Goal: Task Accomplishment & Management: Manage account settings

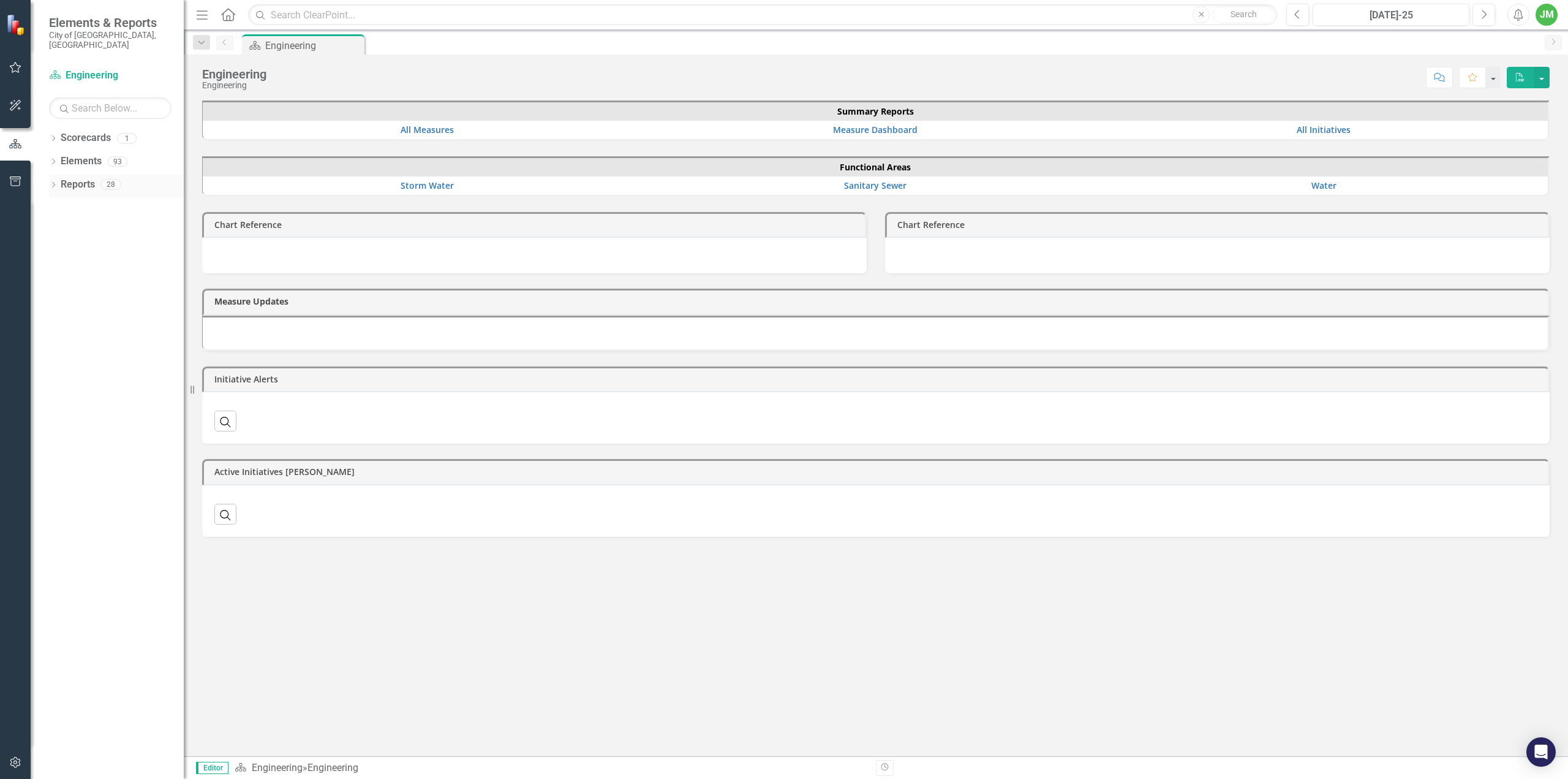
click at [57, 182] on icon "Dropdown" at bounding box center [53, 185] width 8 height 6
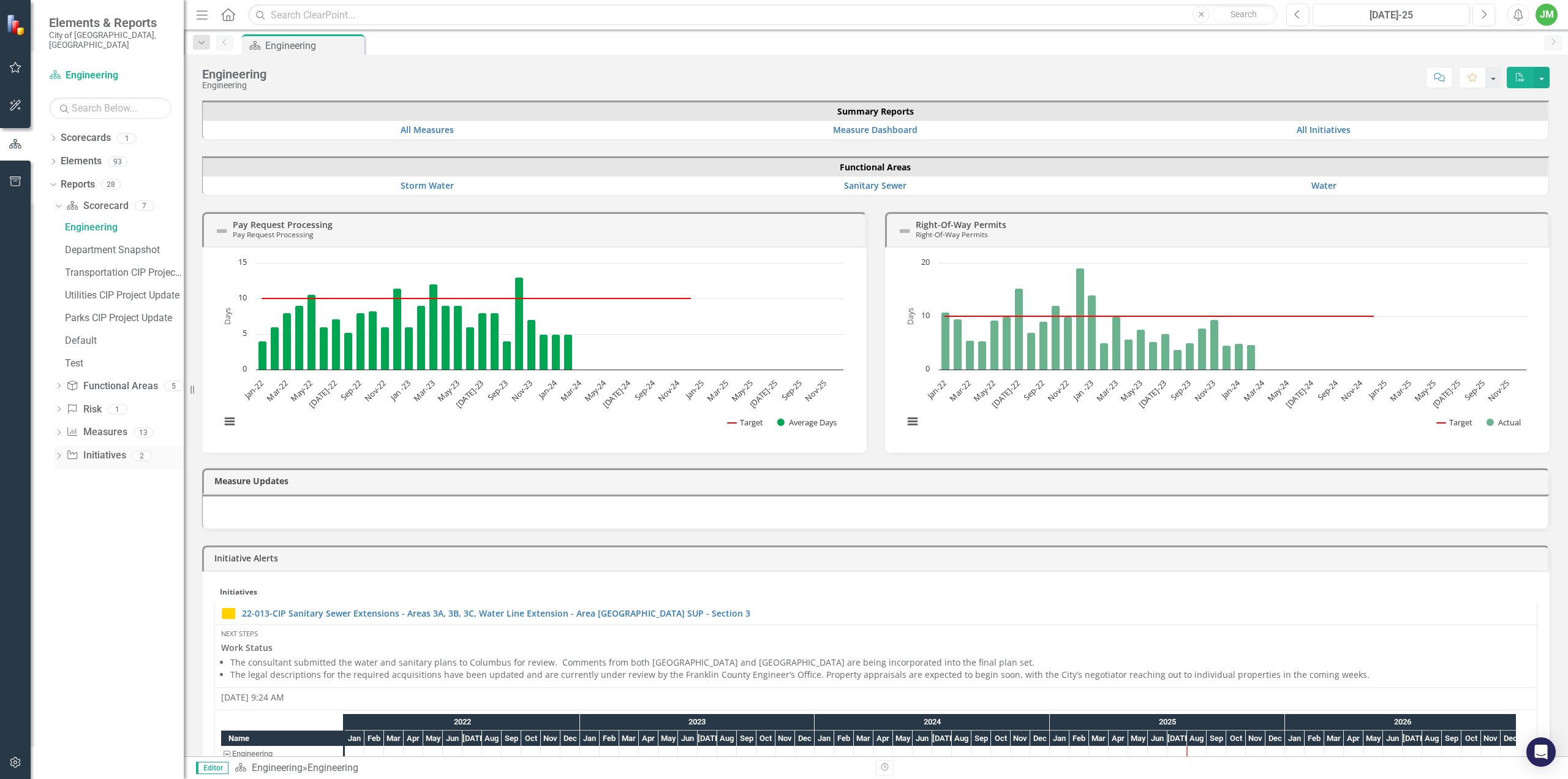
click at [57, 453] on icon "Dropdown" at bounding box center [58, 456] width 8 height 6
click at [104, 318] on link "CIP Update - All Active Initiatives" at bounding box center [123, 319] width 122 height 19
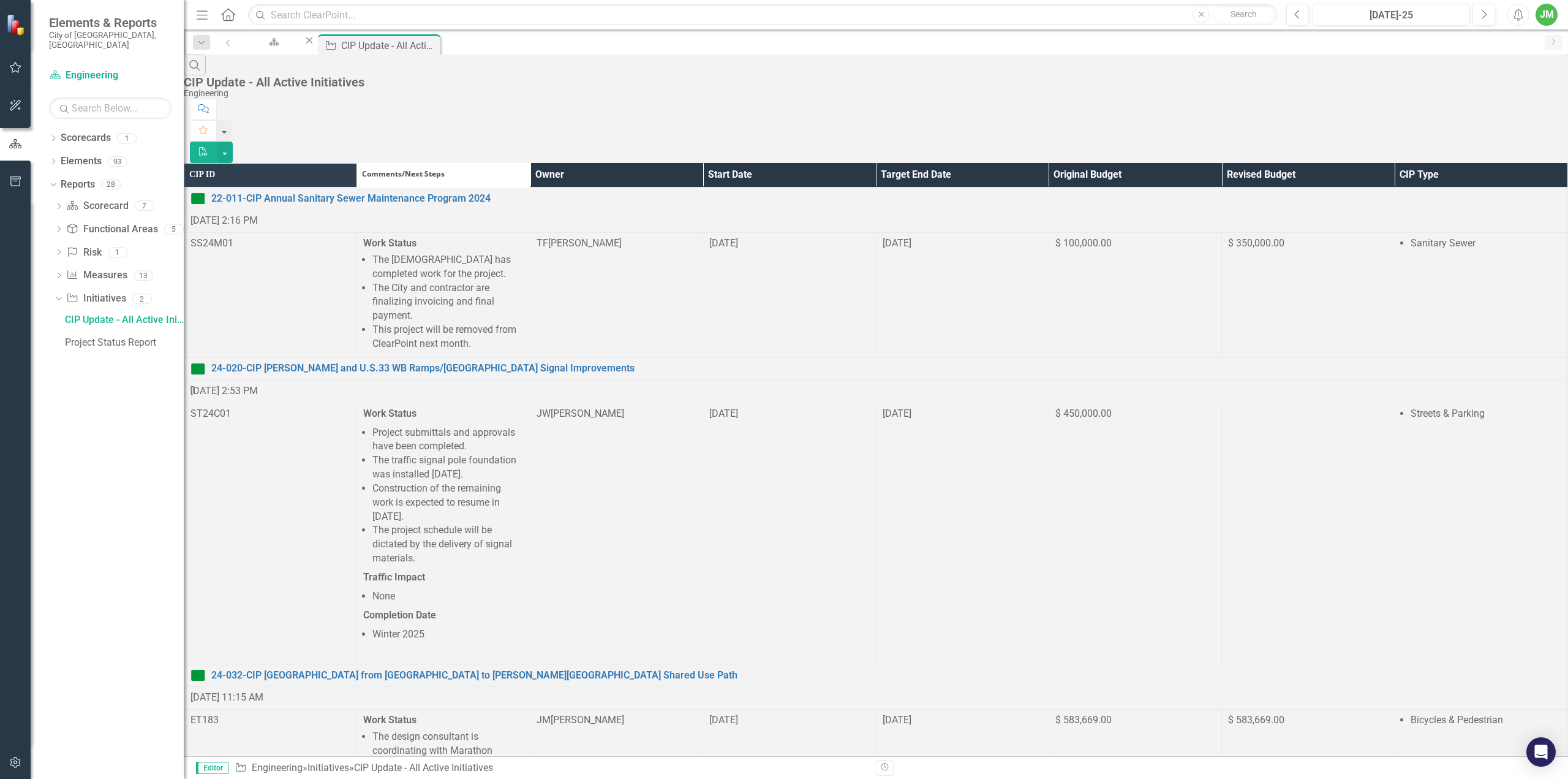
click at [702, 163] on th "Owner" at bounding box center [615, 175] width 172 height 24
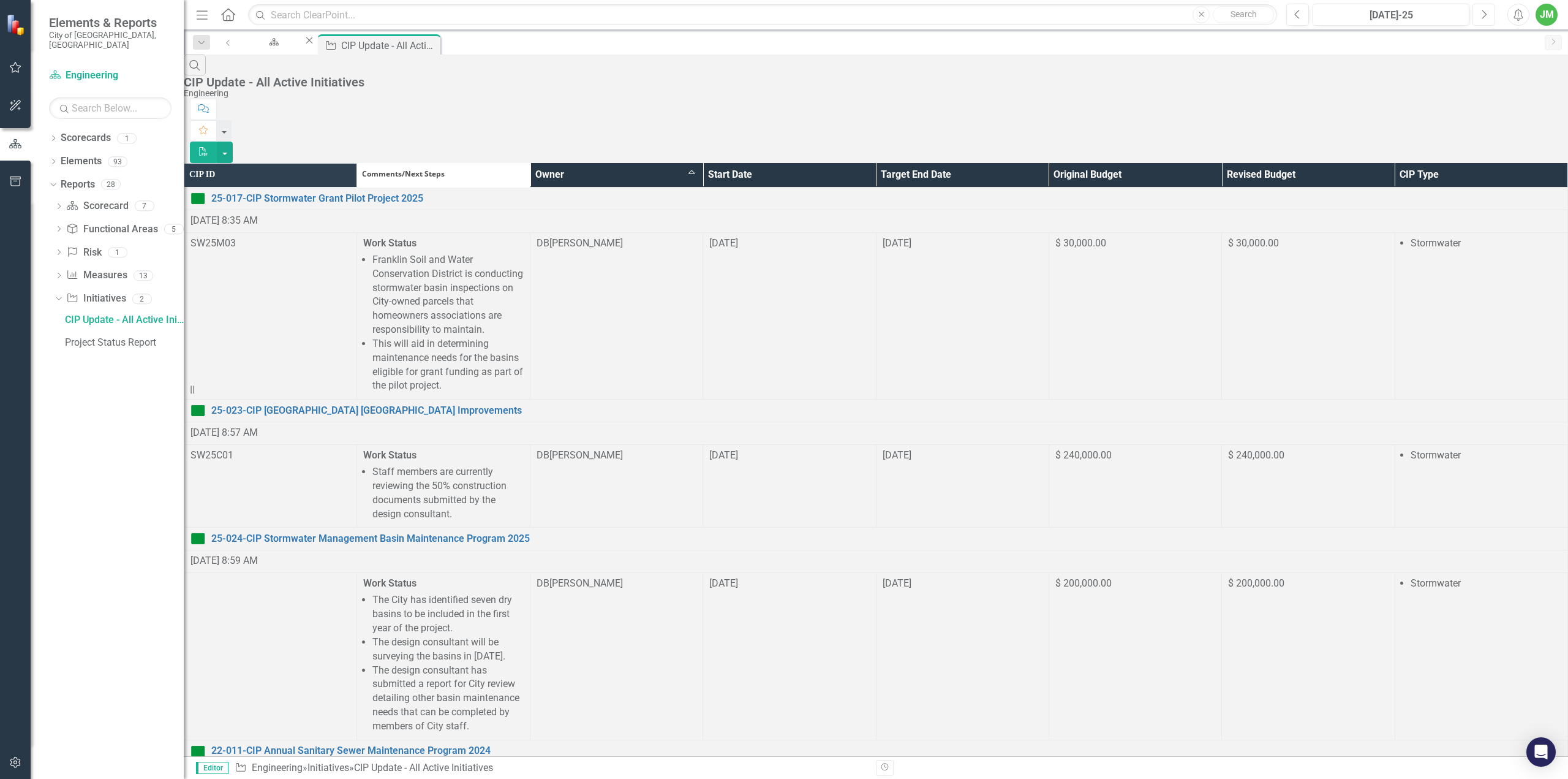
click at [1486, 17] on icon "Next" at bounding box center [1482, 15] width 6 height 11
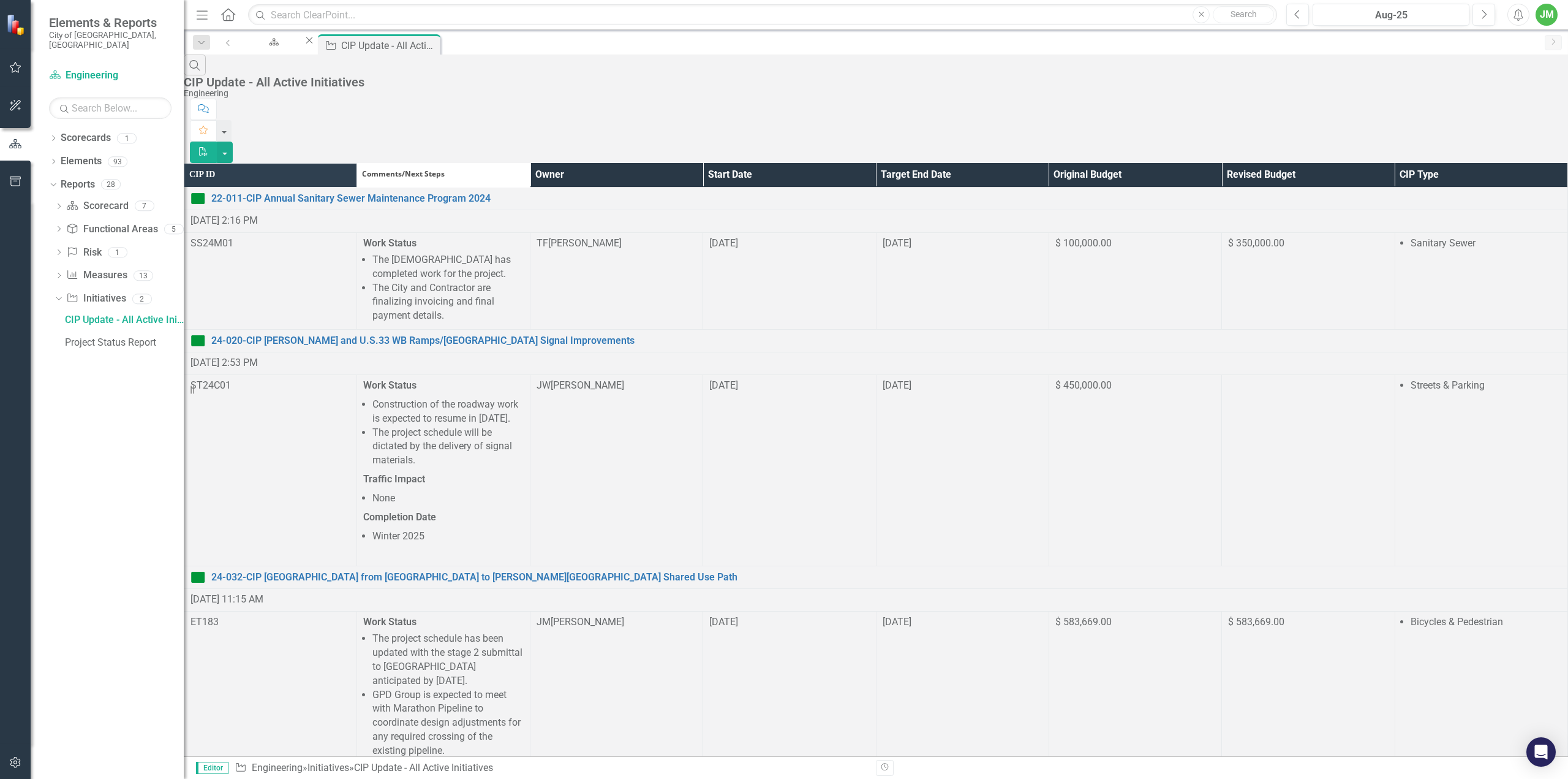
click at [702, 163] on th "Owner" at bounding box center [615, 175] width 172 height 24
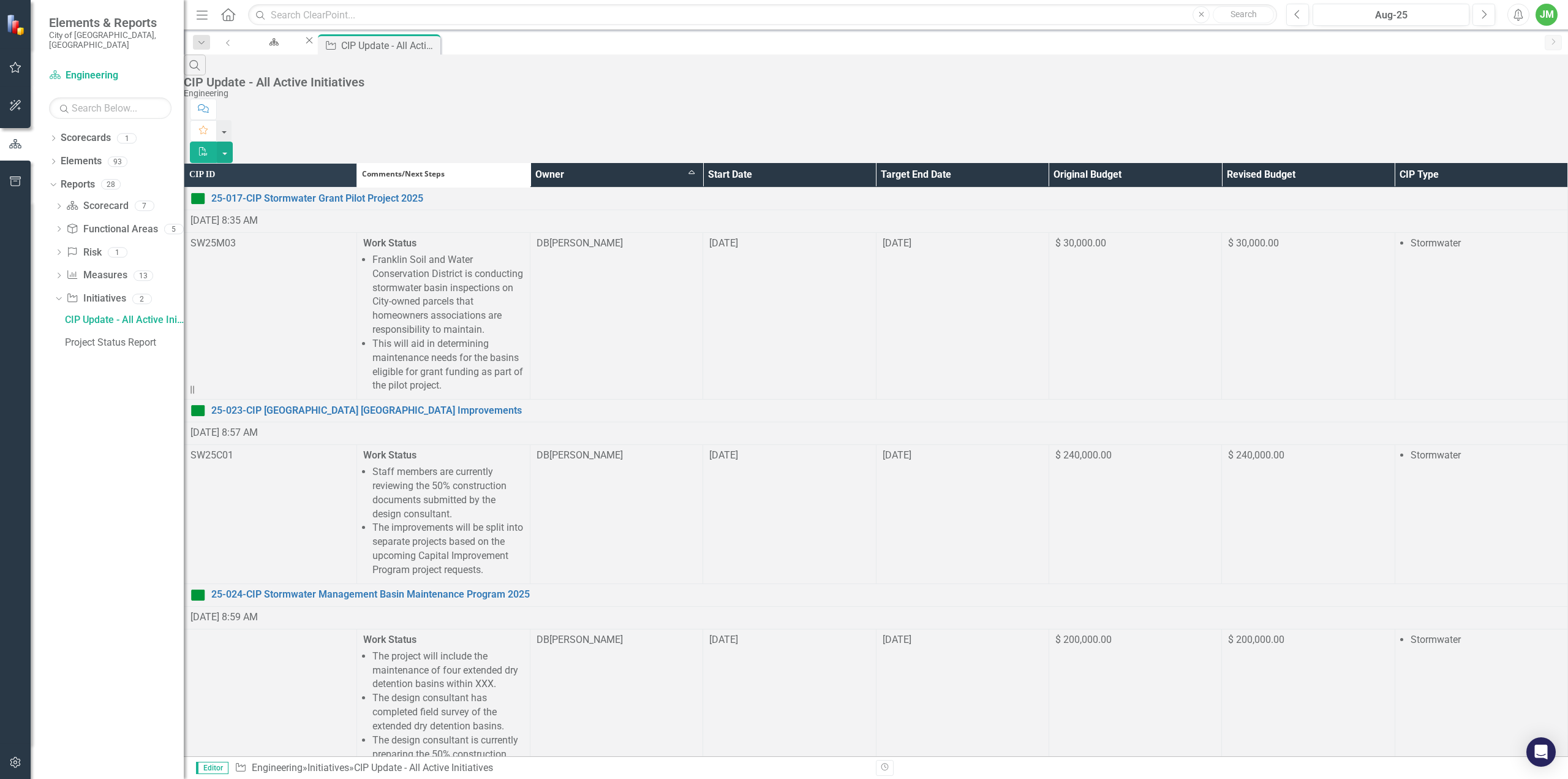
scroll to position [885, 0]
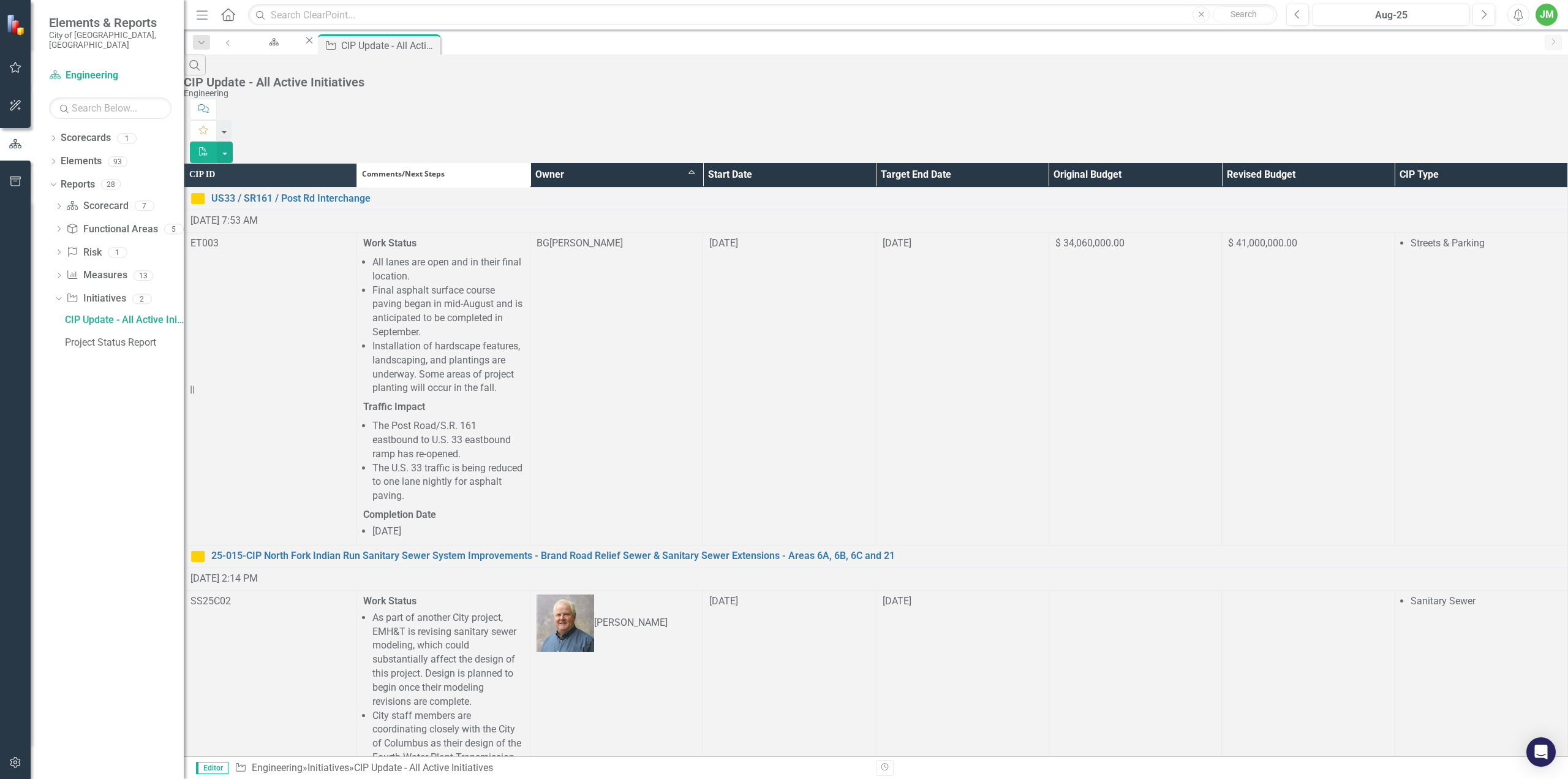
scroll to position [919, 0]
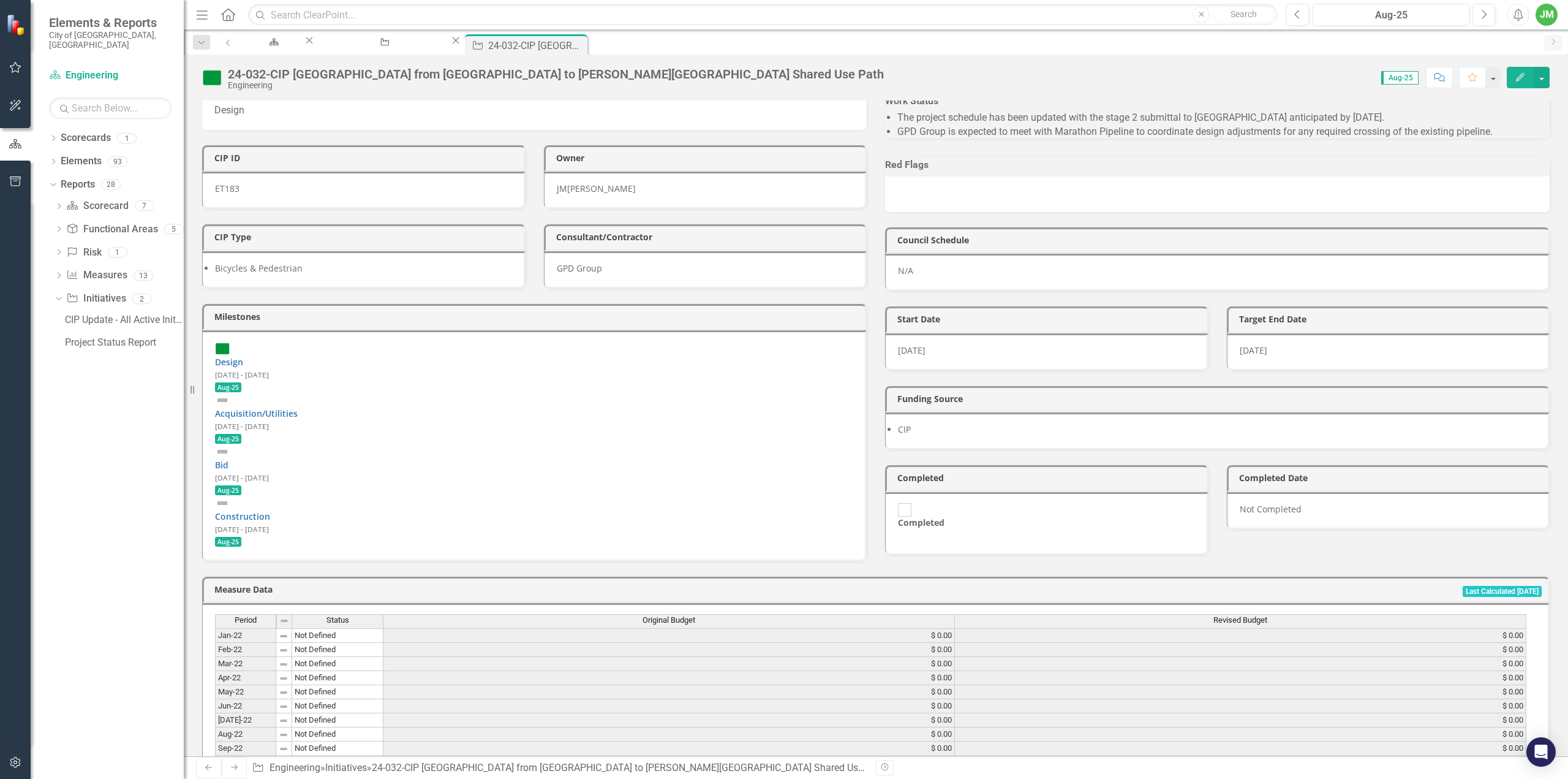
scroll to position [122, 0]
click at [243, 351] on link "Design" at bounding box center [229, 357] width 28 height 12
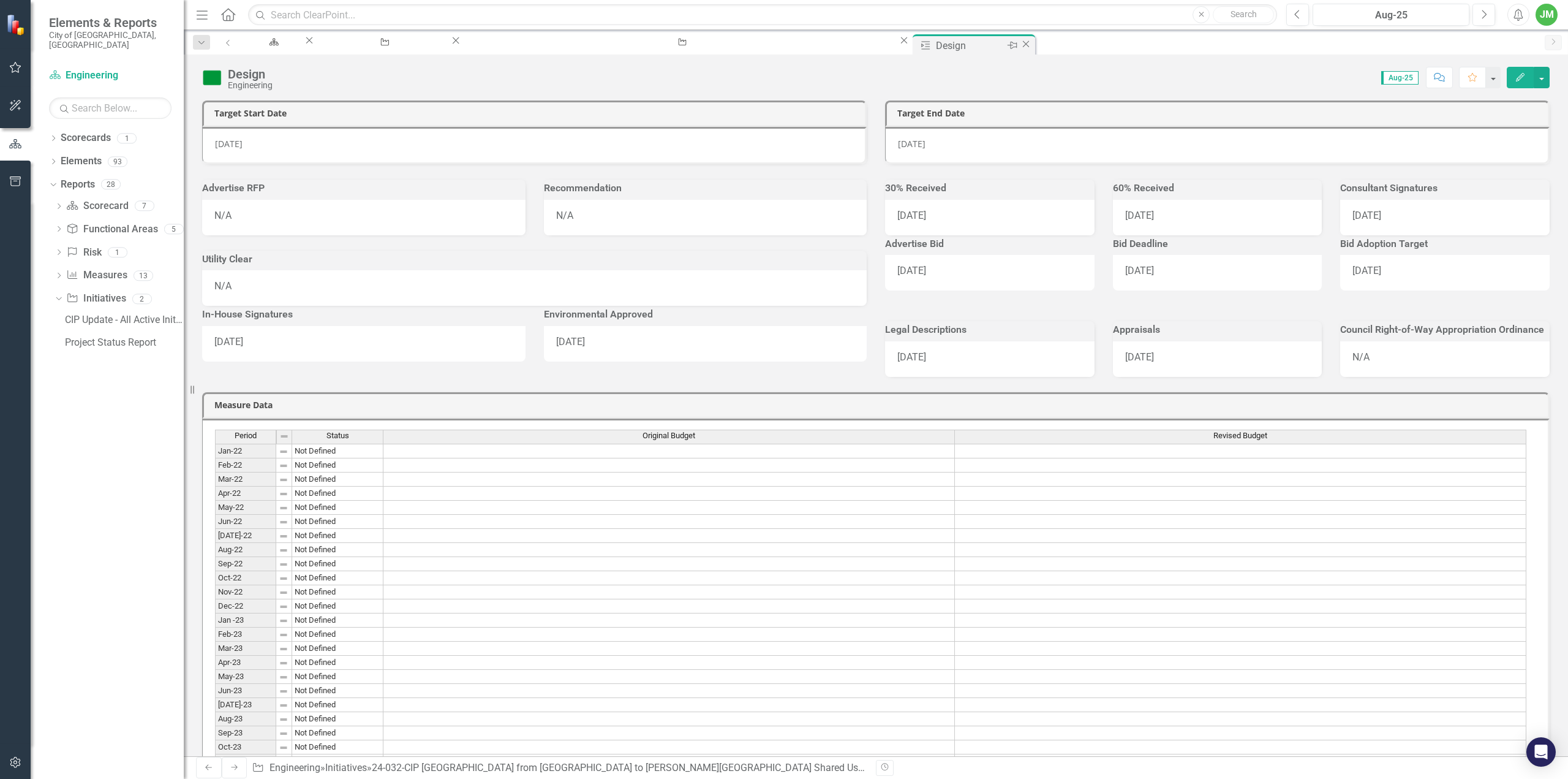
click at [1019, 49] on icon "Close" at bounding box center [1025, 44] width 12 height 10
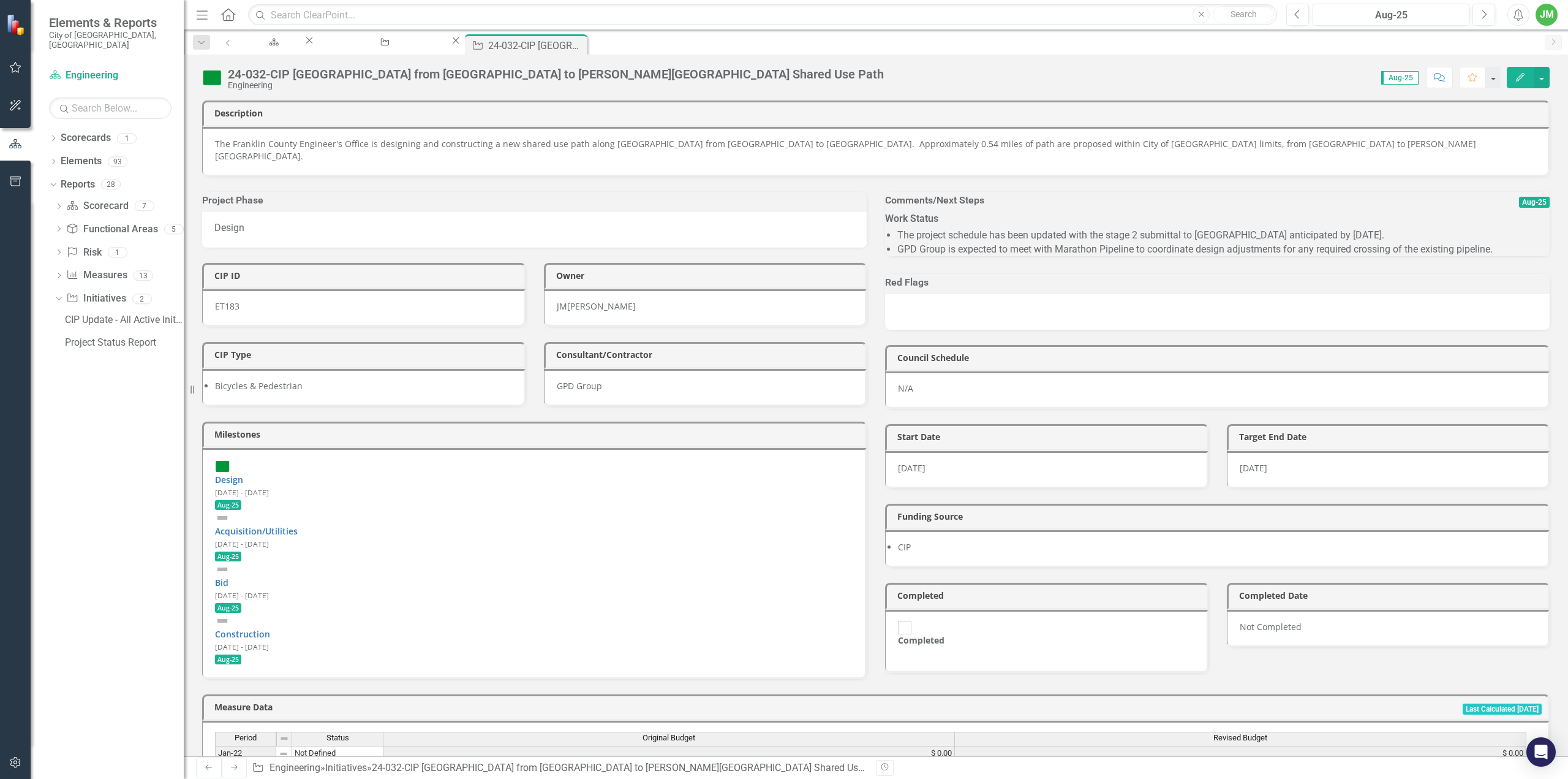
click at [1002, 237] on li "The project schedule has been updated with the stage 2 submittal to [GEOGRAPHIC…" at bounding box center [1222, 235] width 652 height 14
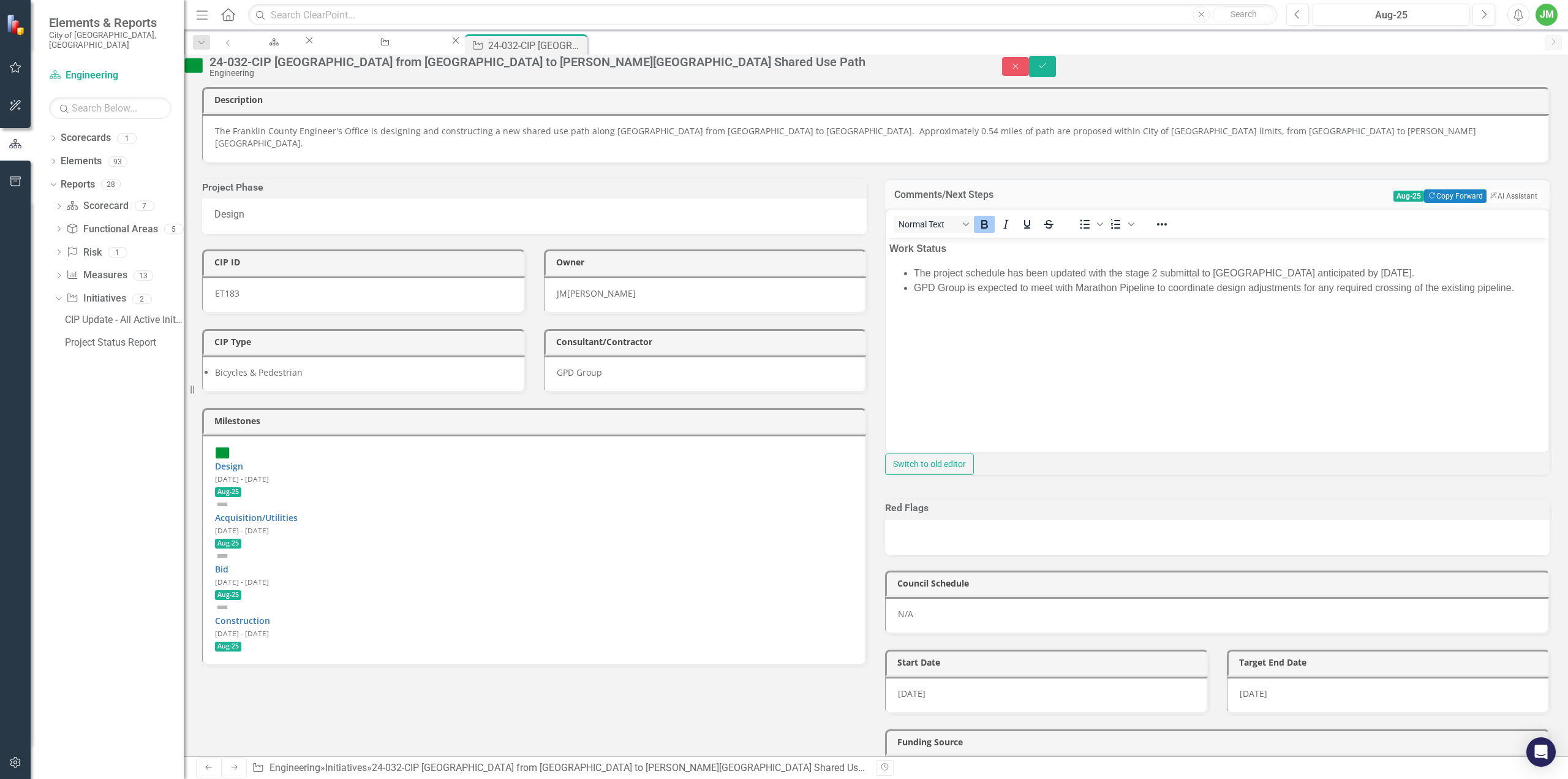
click at [1428, 274] on li "The project schedule has been updated with the stage 2 submittal to [GEOGRAPHIC…" at bounding box center [1229, 274] width 632 height 15
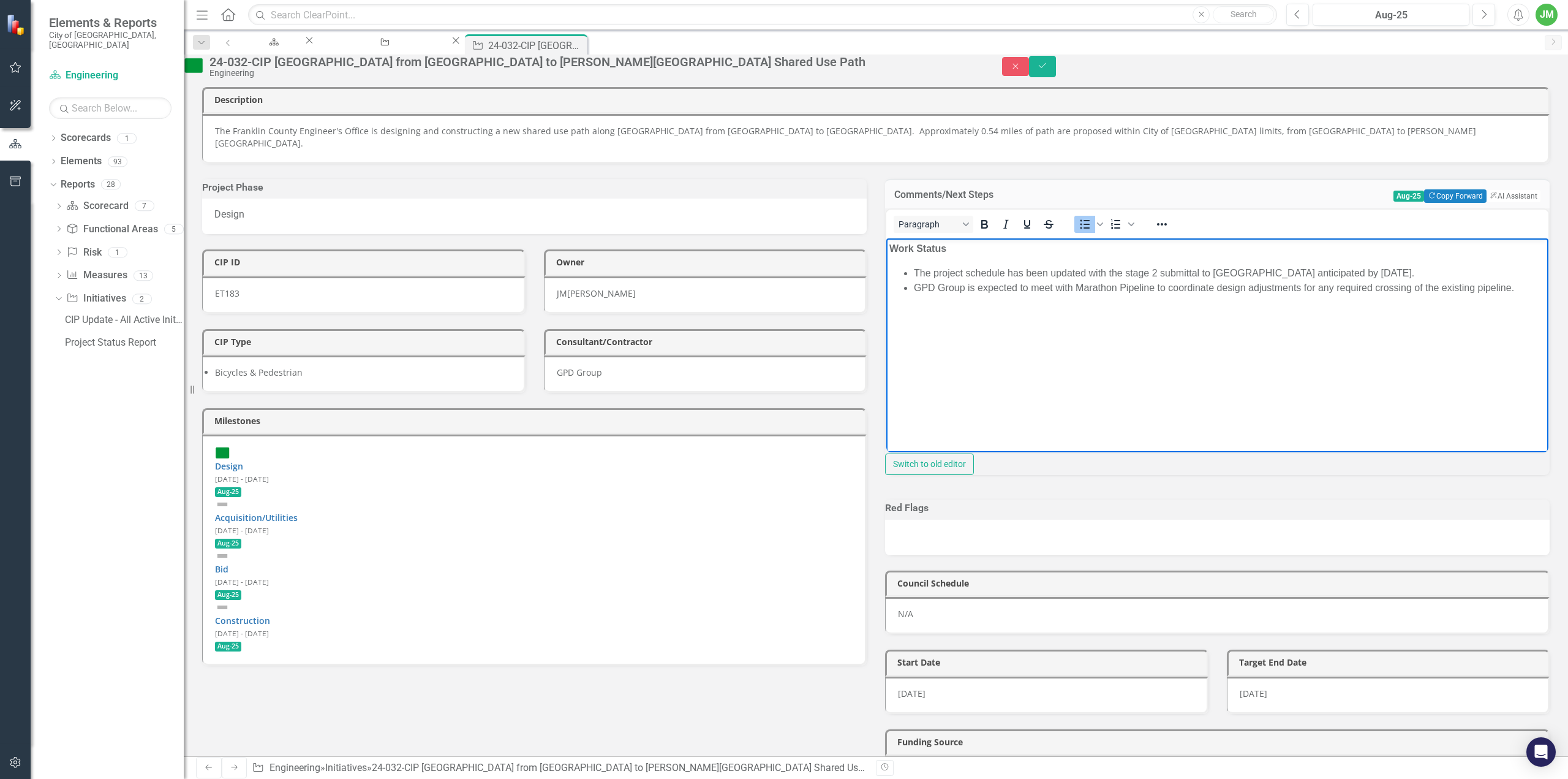
click at [997, 288] on li "GPD Group is expected to meet with Marathon Pipeline to coordinate design adjus…" at bounding box center [1229, 288] width 632 height 15
click at [991, 288] on li "GPD Group is expected to meet with Marathon Pipeline to coordinate design adjus…" at bounding box center [1229, 288] width 632 height 15
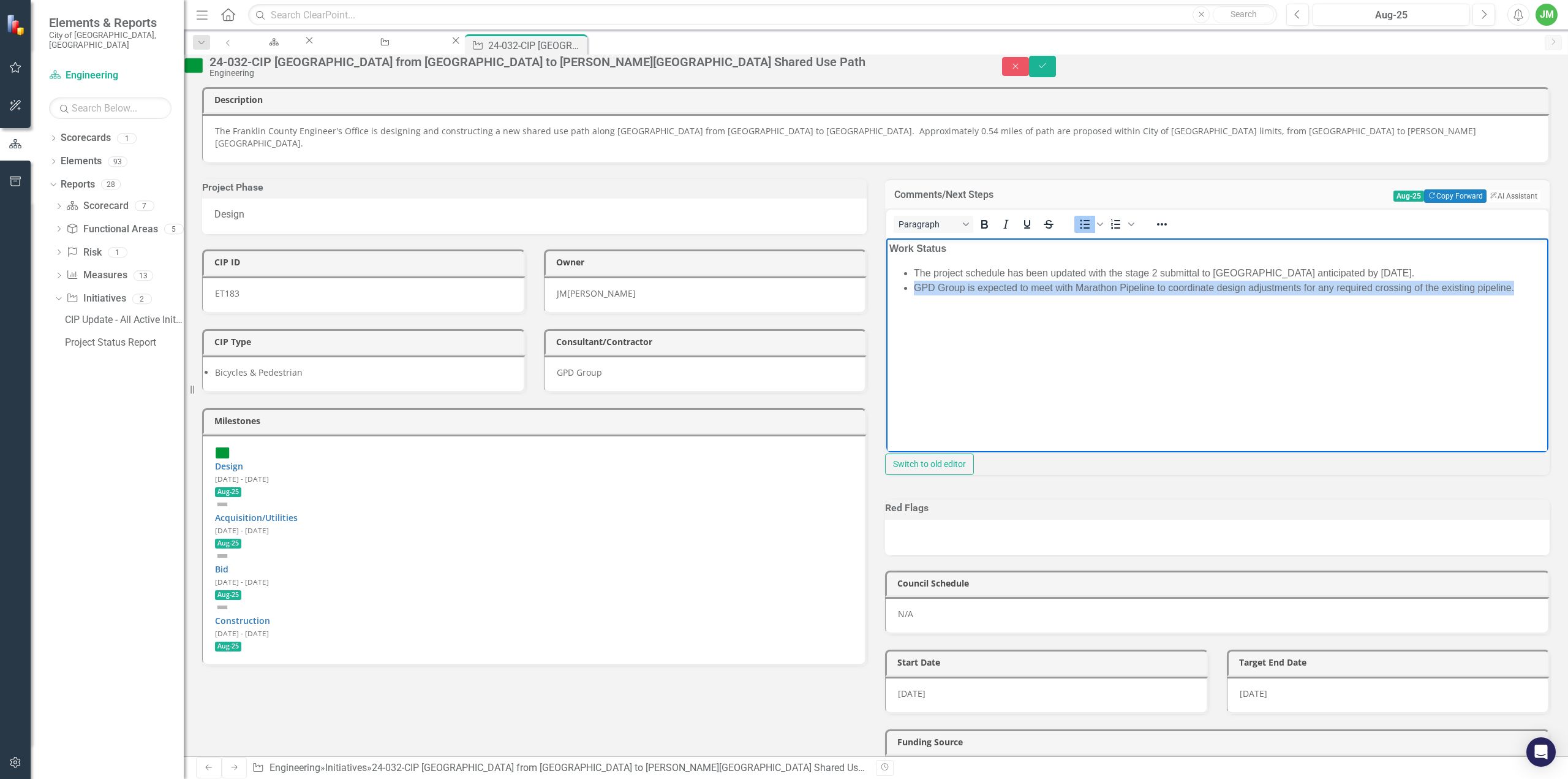
click at [991, 288] on li "GPD Group is expected to meet with Marathon Pipeline to coordinate design adjus…" at bounding box center [1229, 288] width 632 height 15
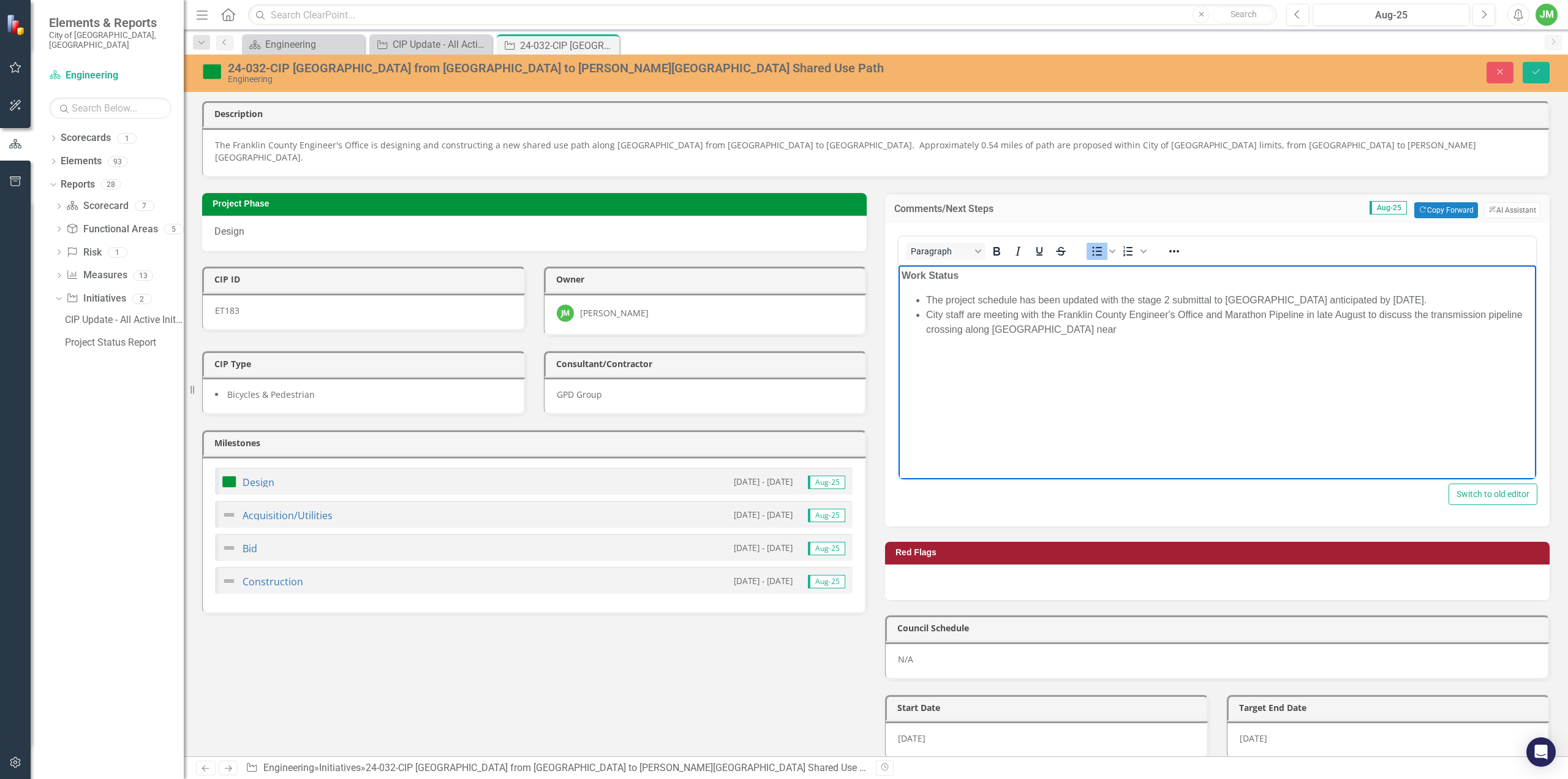
click at [1153, 326] on li "City staff are meeting with the Franklin County Engineer's Office and Marathon …" at bounding box center [1230, 322] width 607 height 29
click at [1542, 69] on button "Save" at bounding box center [1536, 73] width 27 height 22
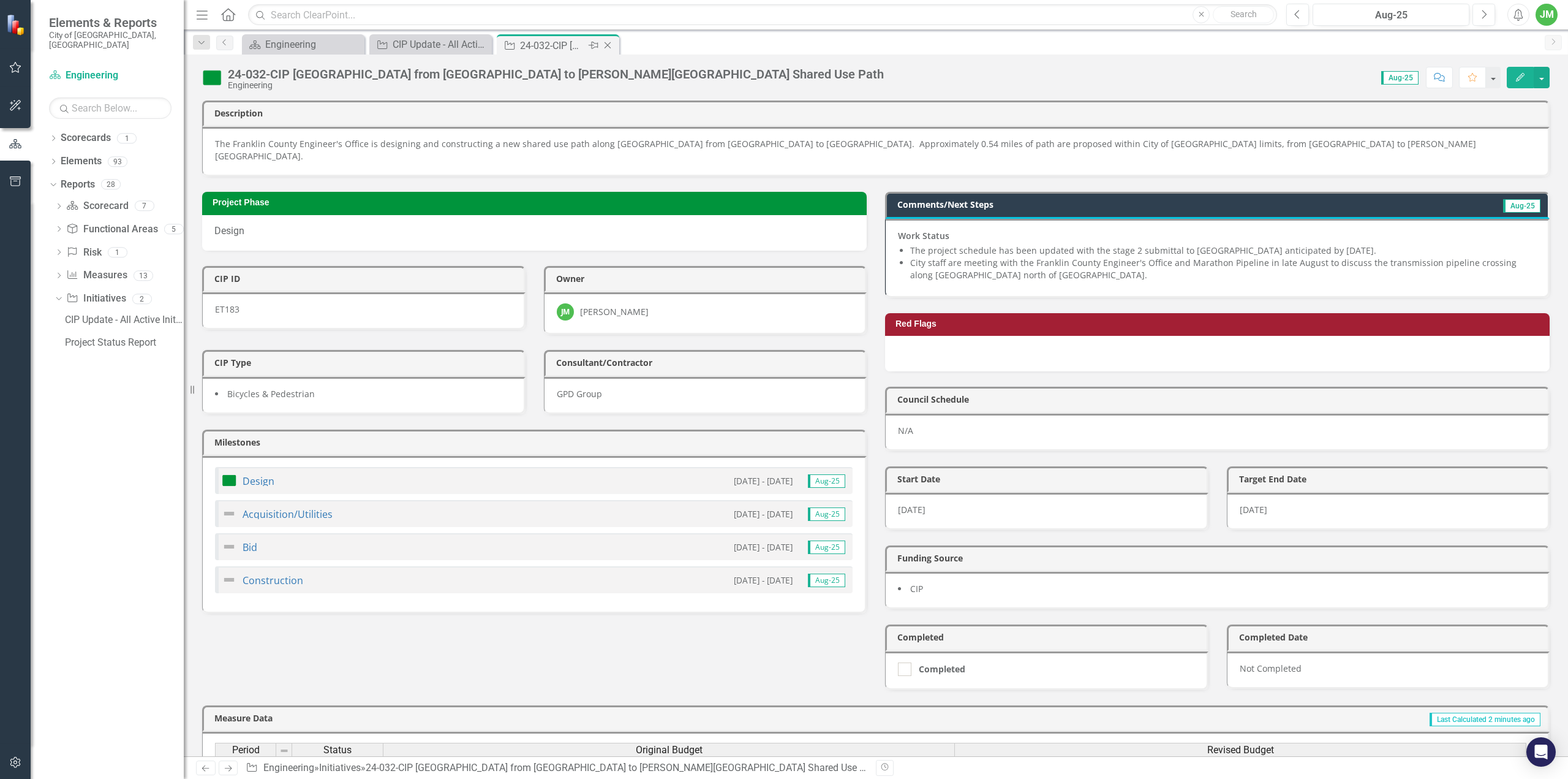
click at [611, 46] on icon "Close" at bounding box center [607, 45] width 12 height 10
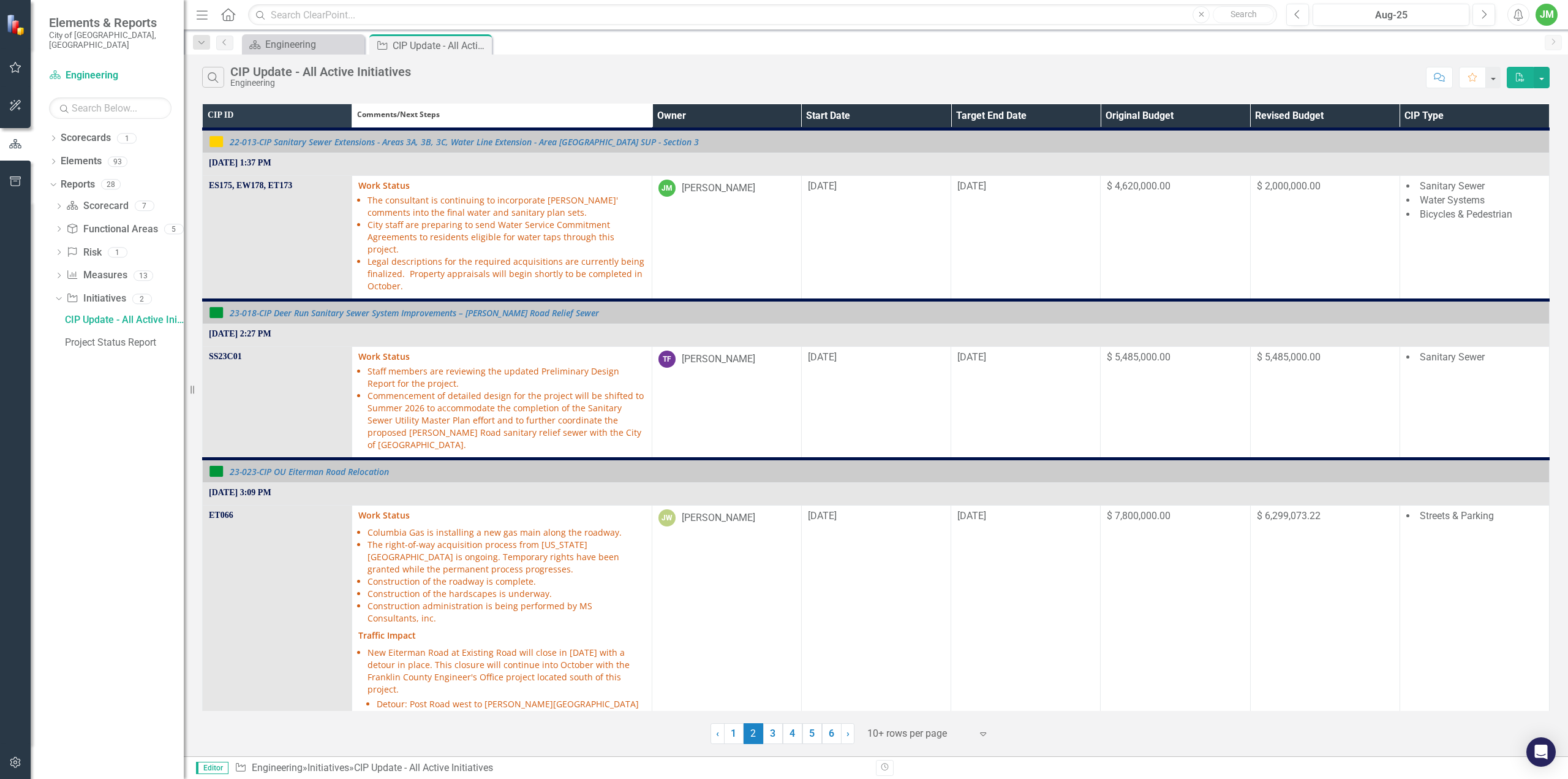
click at [693, 125] on th "Owner" at bounding box center [727, 117] width 150 height 26
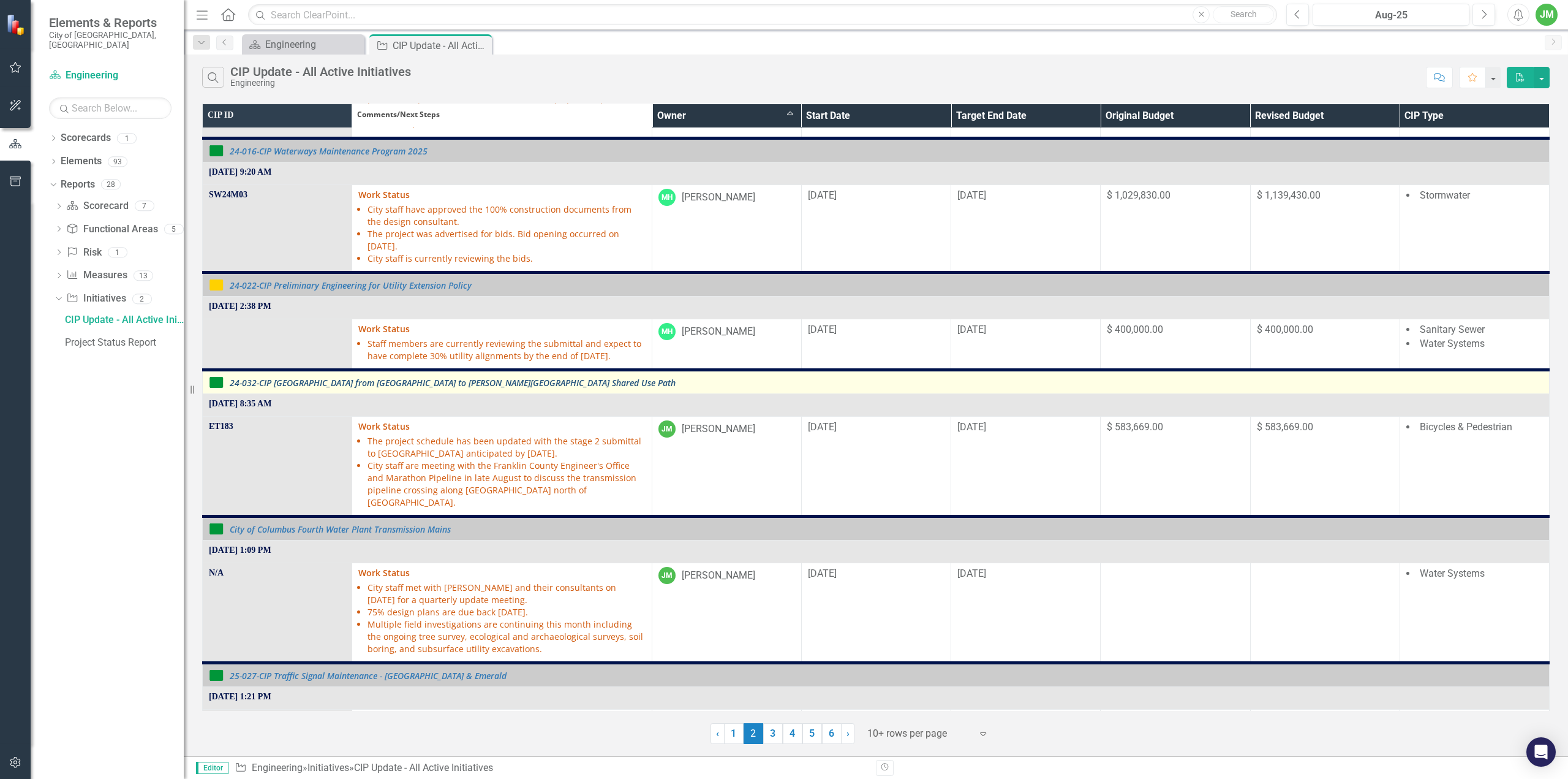
scroll to position [934, 0]
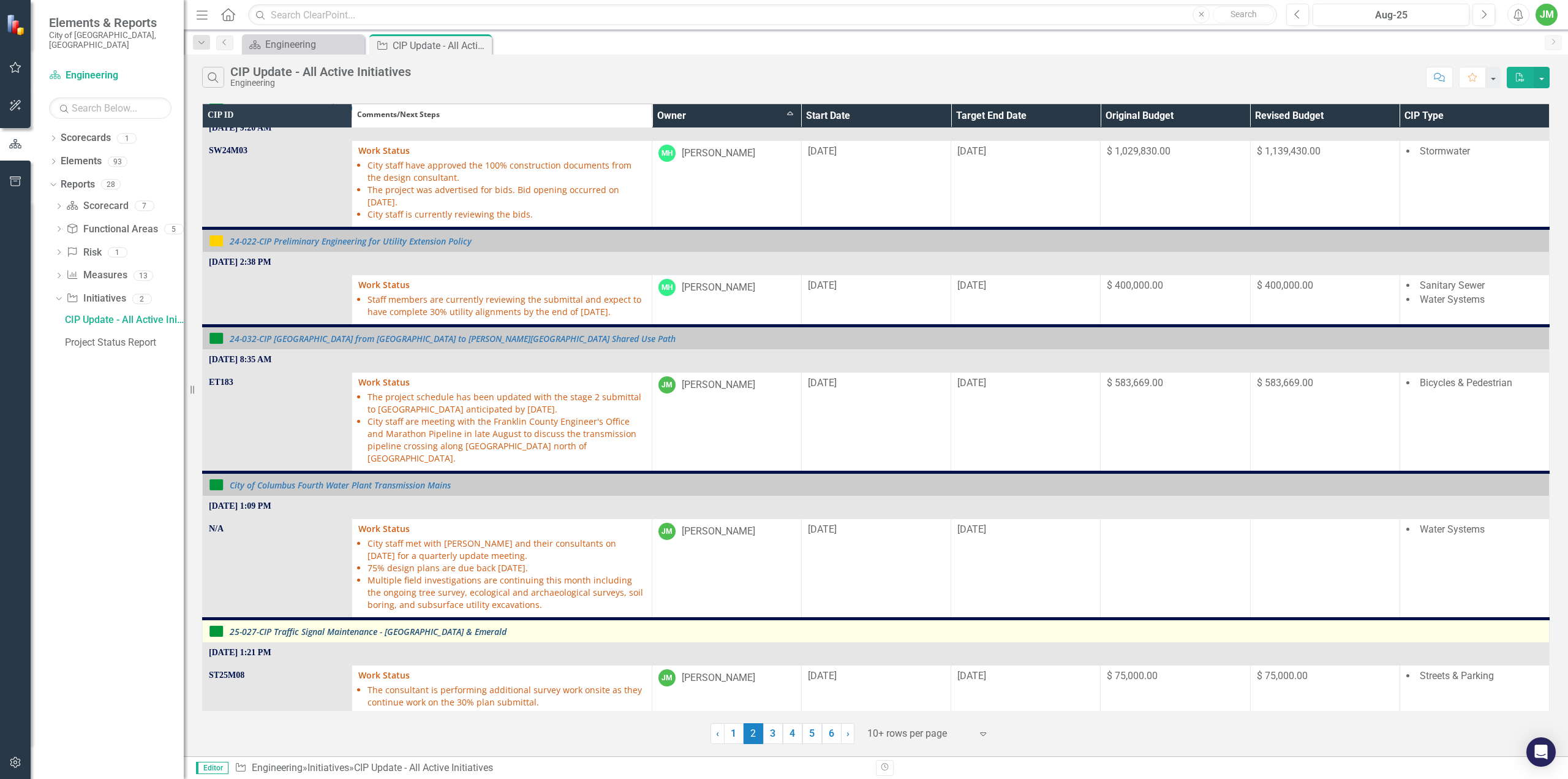
click at [414, 627] on link "25-027-CIP Traffic Signal Maintenance - [GEOGRAPHIC_DATA] & Emerald" at bounding box center [886, 631] width 1313 height 9
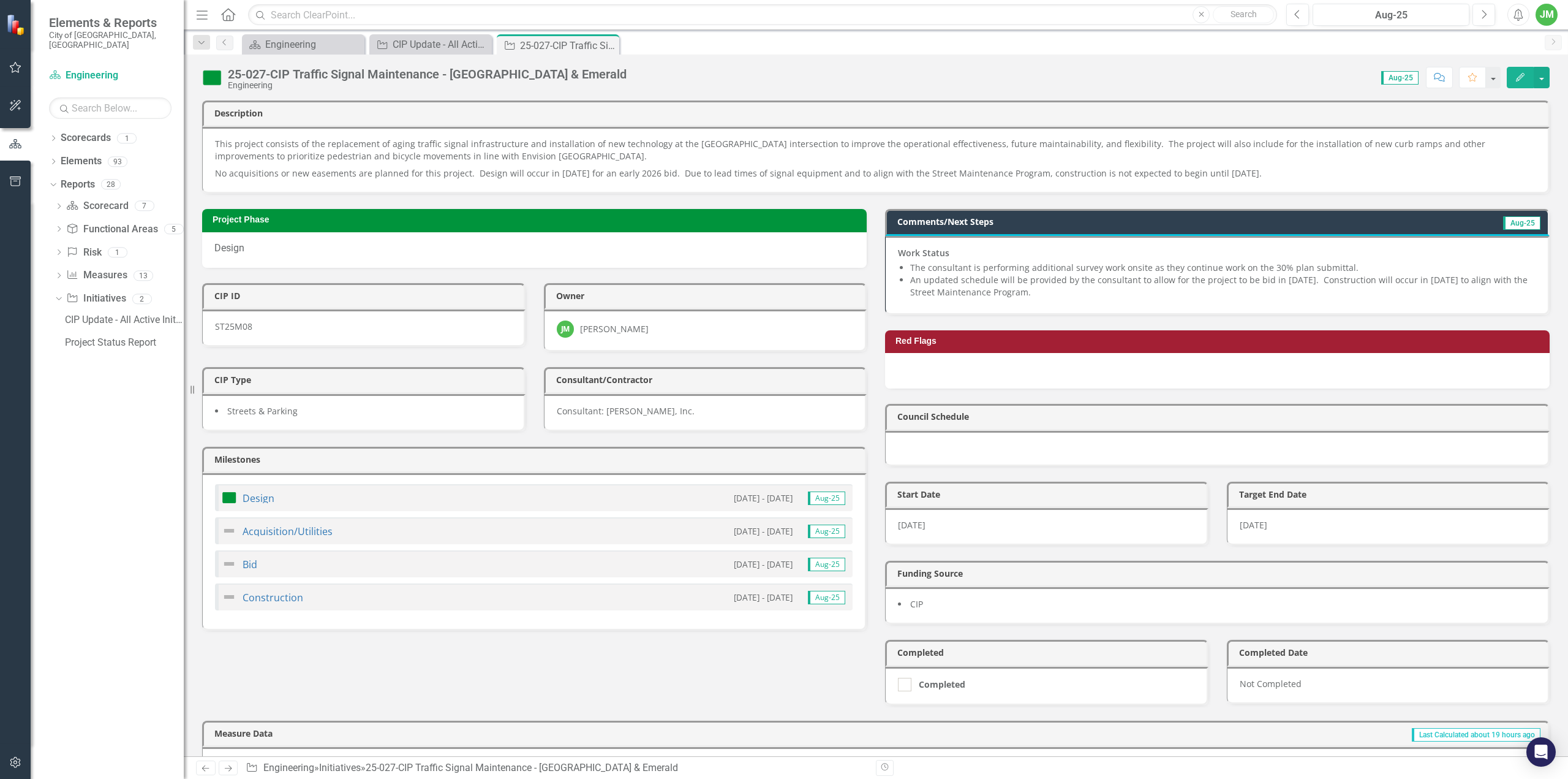
click at [1211, 280] on li "An updated schedule will be provided by the consultant to allow for the project…" at bounding box center [1222, 286] width 625 height 25
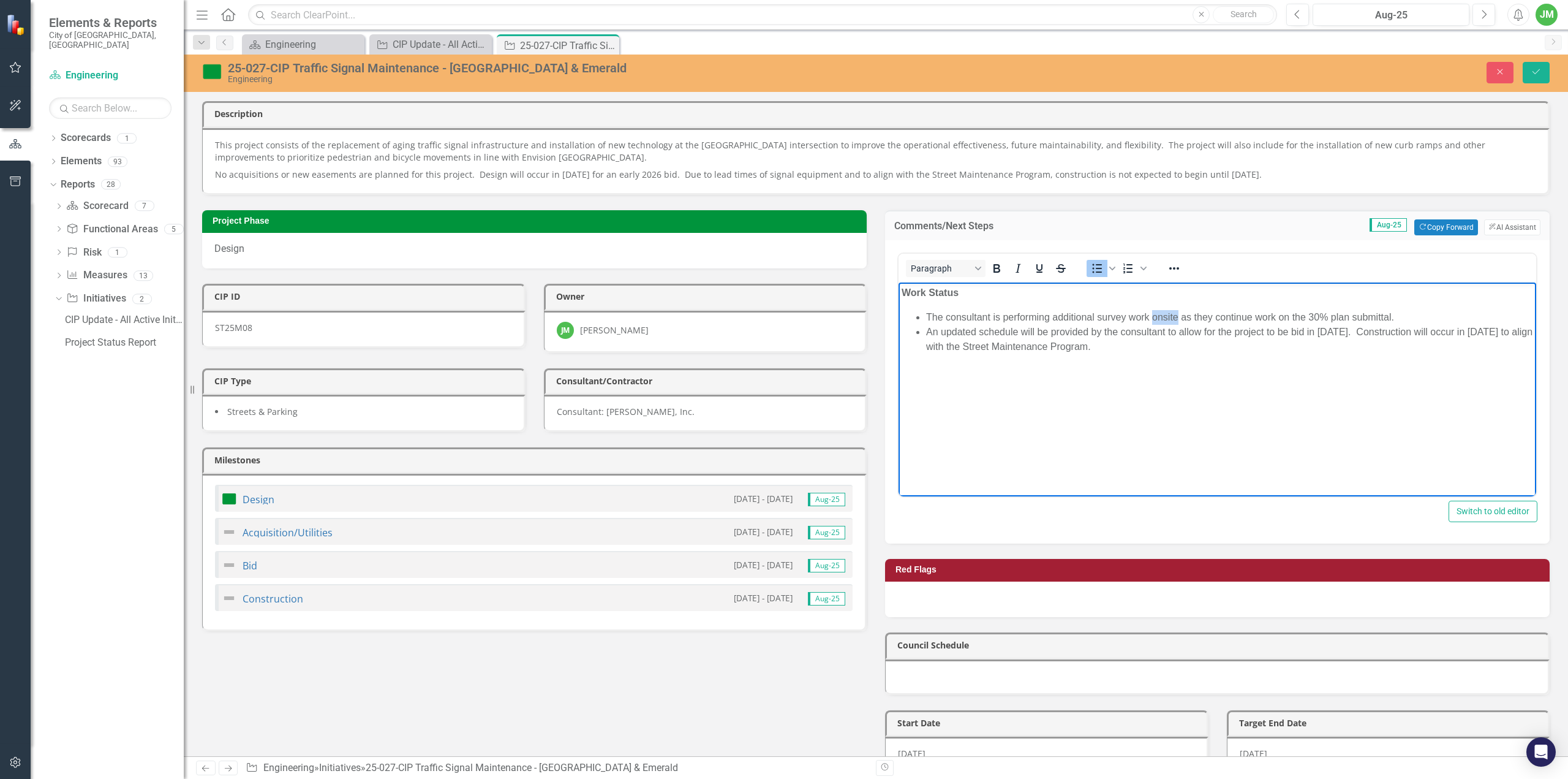
drag, startPoint x: 1152, startPoint y: 318, endPoint x: 1177, endPoint y: 320, distance: 25.1
click at [1177, 320] on li "The consultant is performing additional survey work onsite as they continue wor…" at bounding box center [1230, 317] width 607 height 15
click at [1142, 344] on li "An updated schedule will be provided by the consultant to allow for the project…" at bounding box center [1230, 338] width 607 height 29
click at [1536, 78] on button "Save" at bounding box center [1536, 73] width 27 height 22
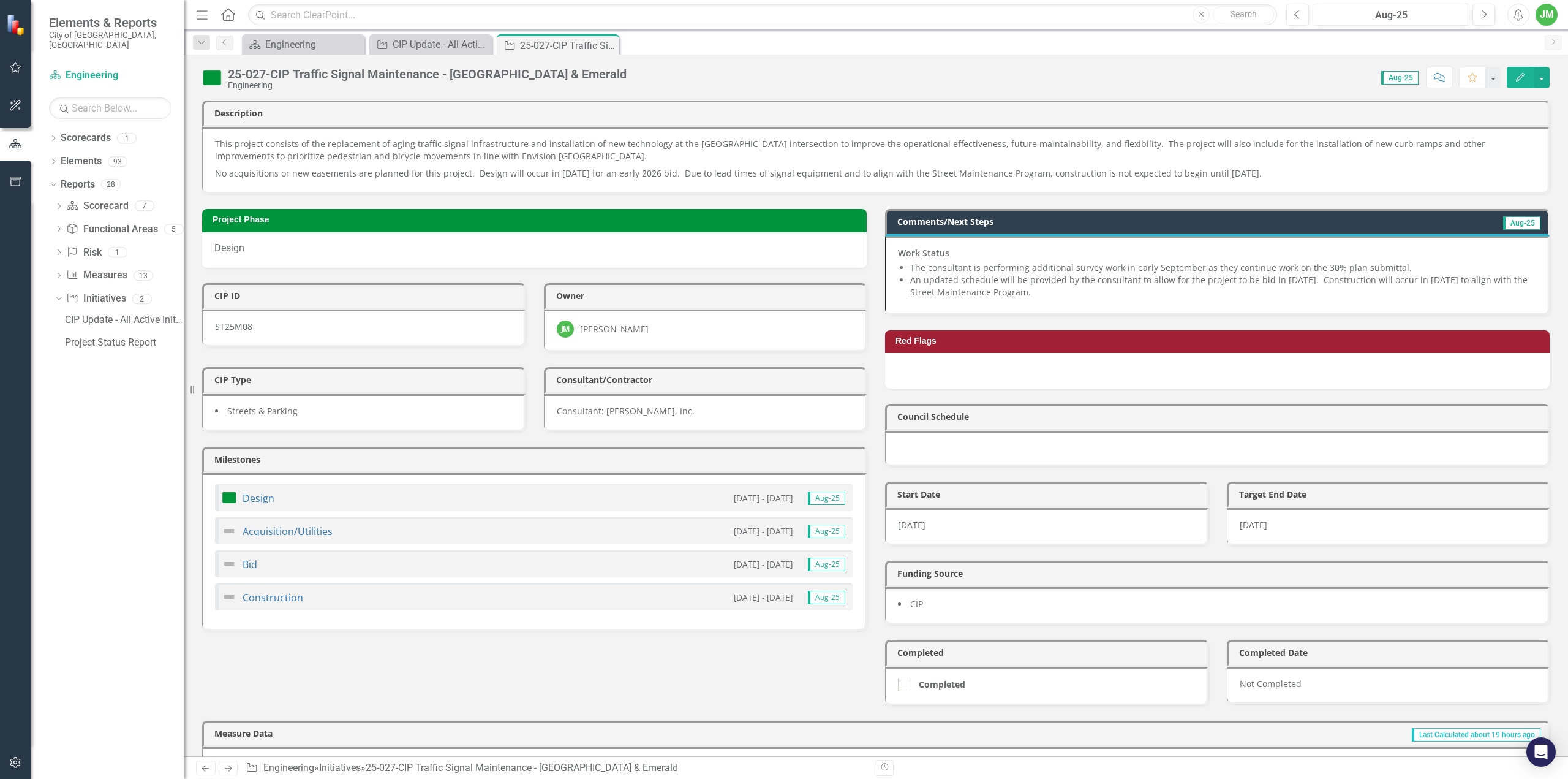
scroll to position [122, 0]
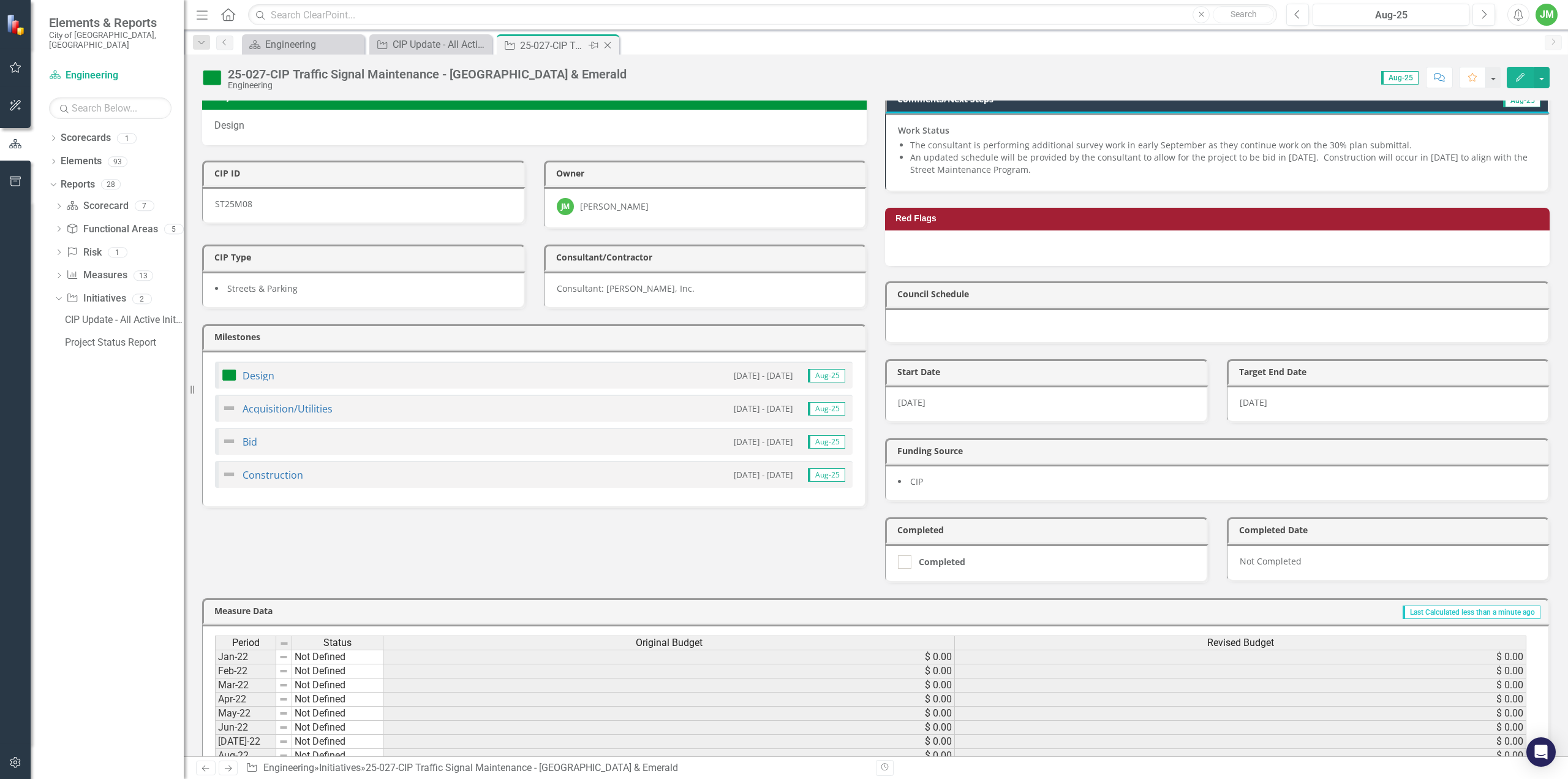
click at [607, 41] on icon "Close" at bounding box center [607, 45] width 12 height 10
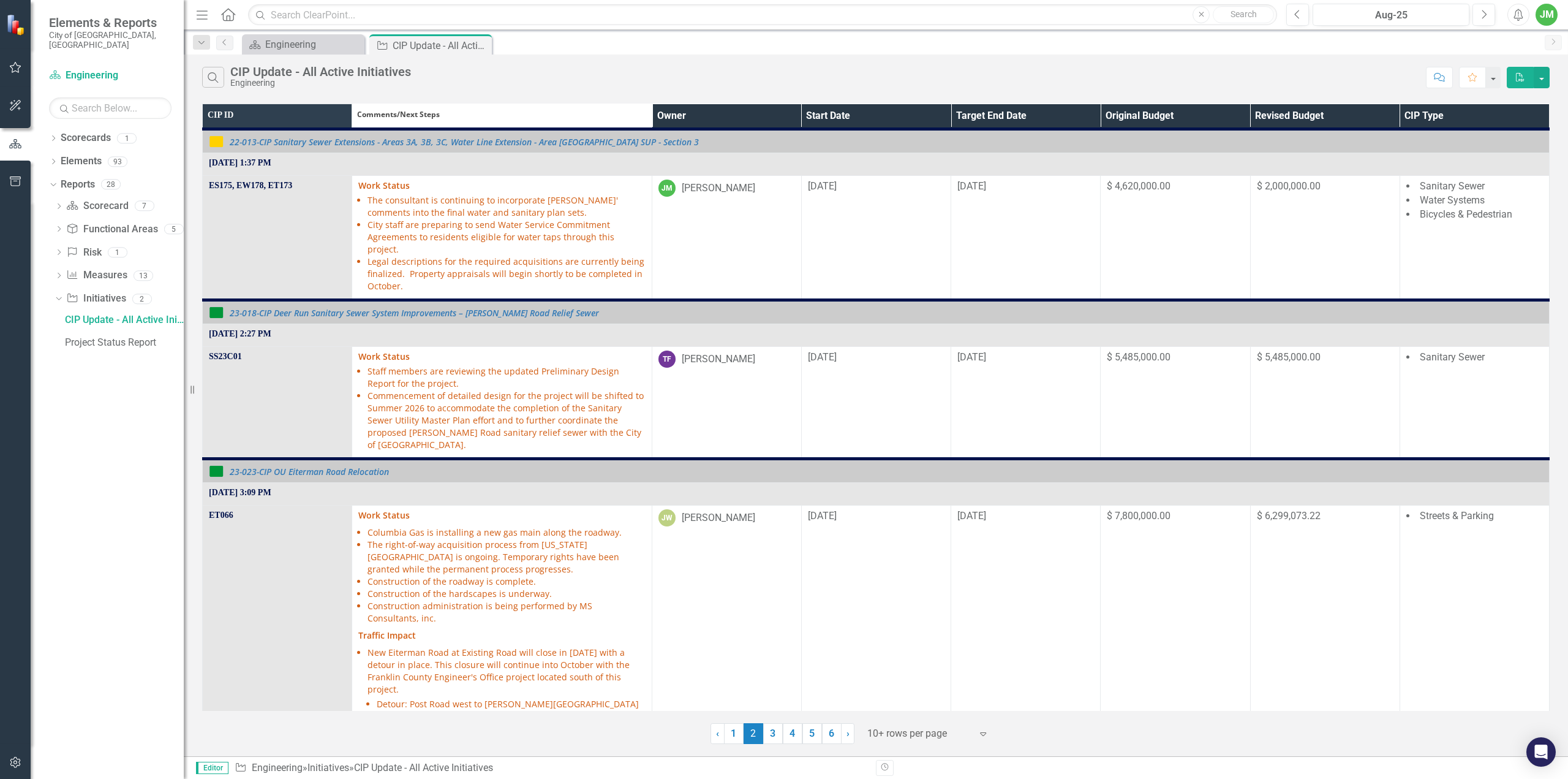
click at [717, 114] on th "Owner" at bounding box center [727, 117] width 150 height 26
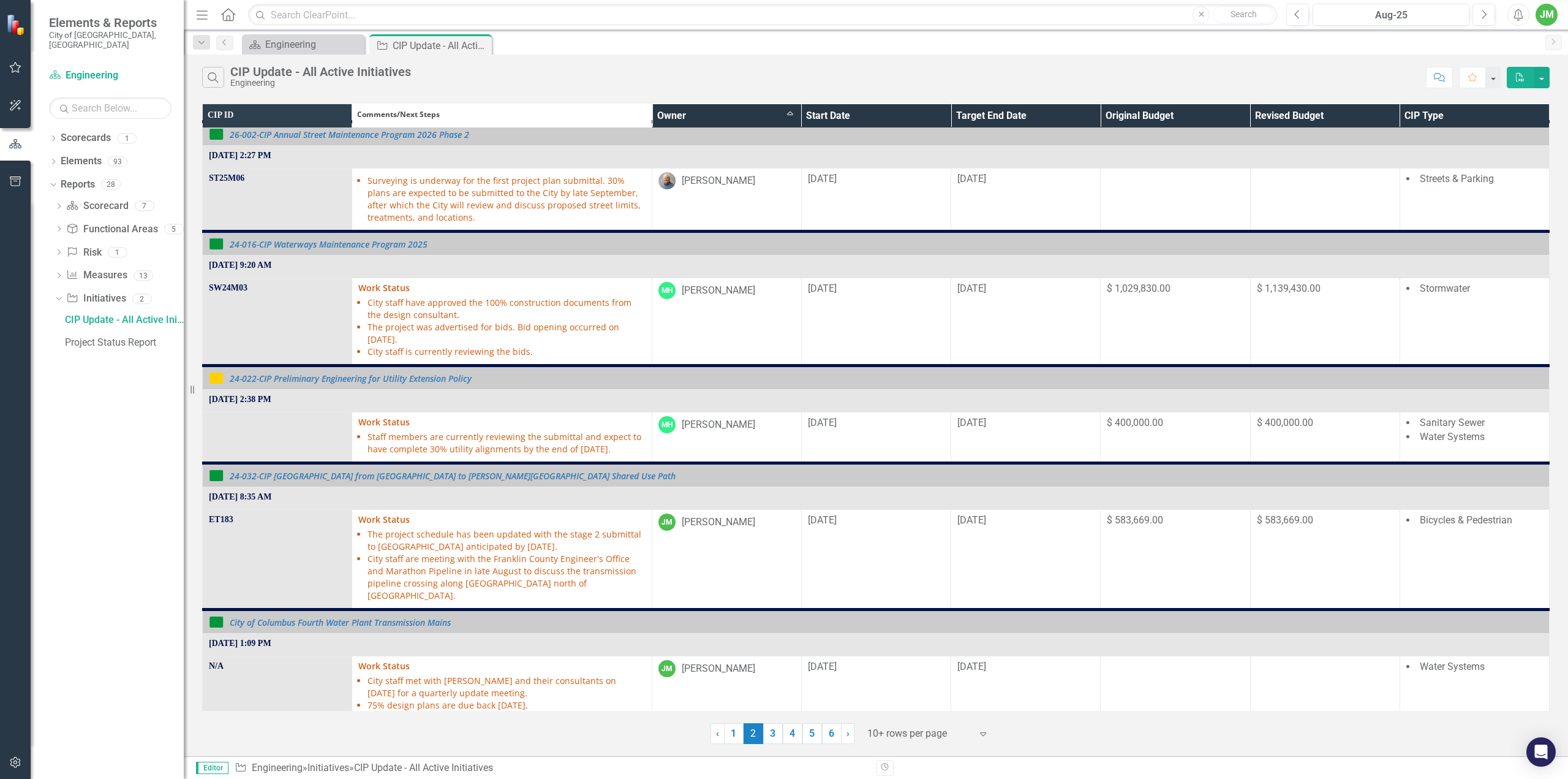
scroll to position [934, 0]
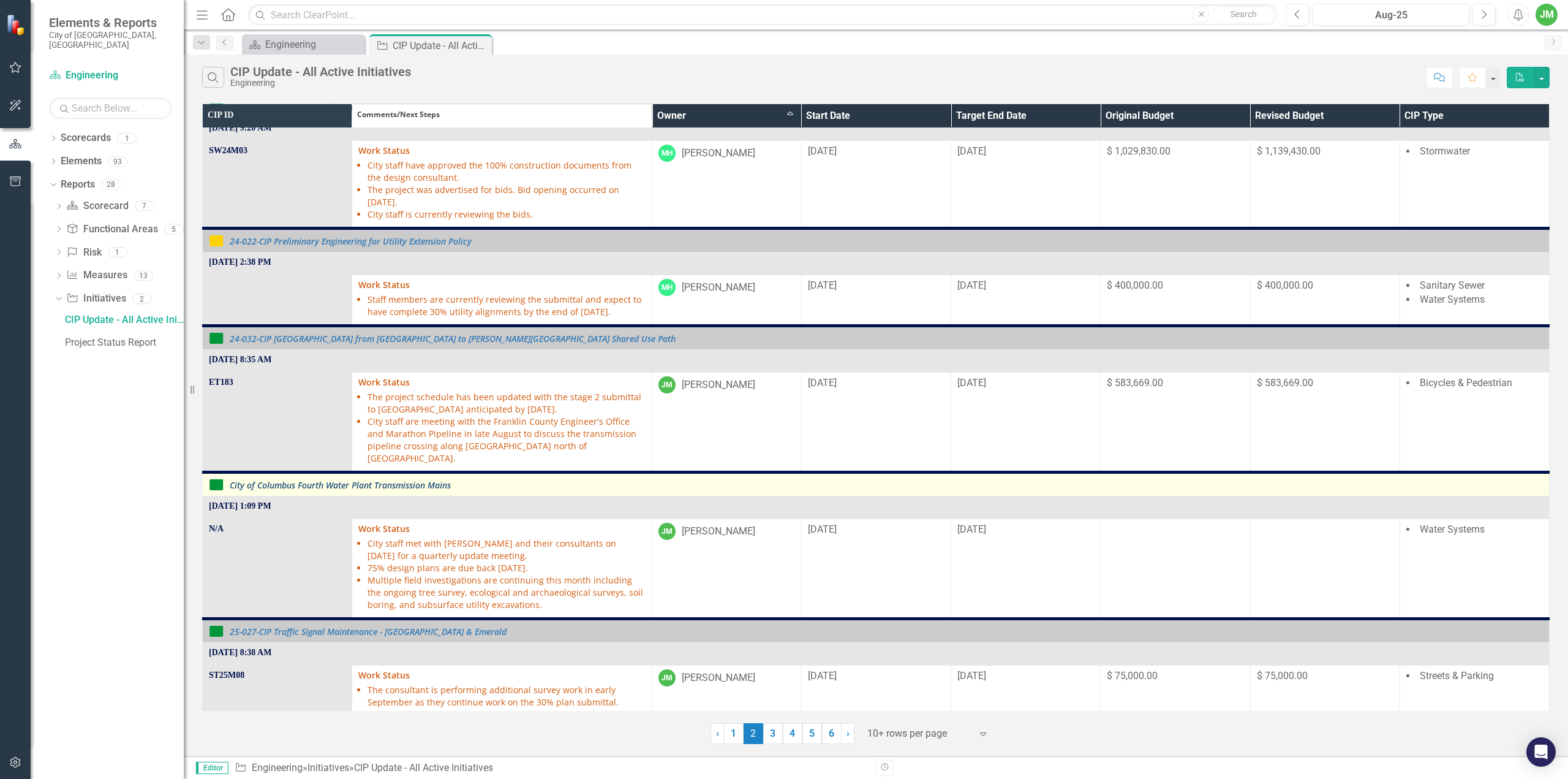
click at [410, 481] on link "City of Columbus Fourth Water Plant Transmission Mains" at bounding box center [886, 485] width 1313 height 9
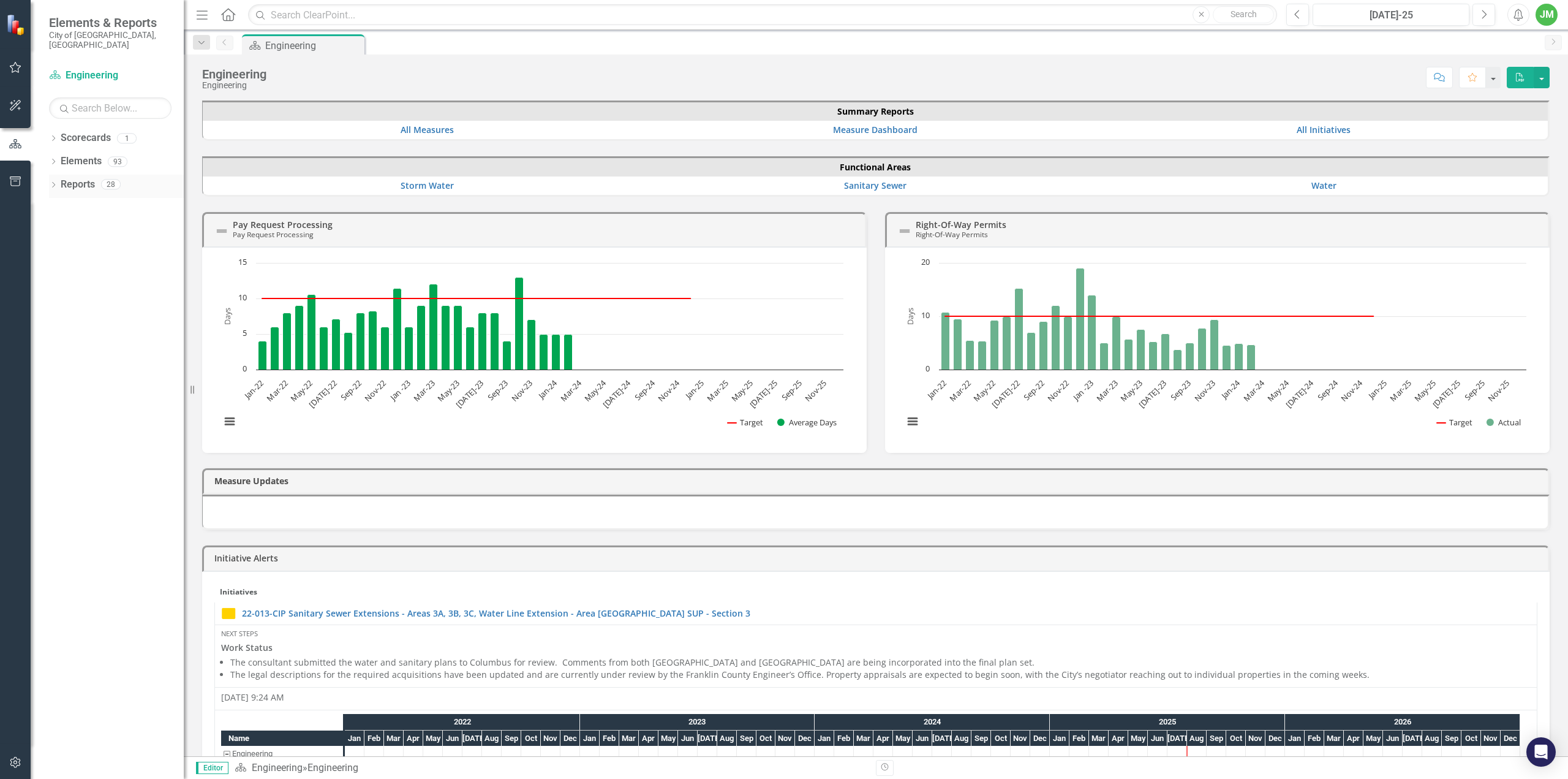
click at [50, 182] on icon "Dropdown" at bounding box center [53, 185] width 8 height 6
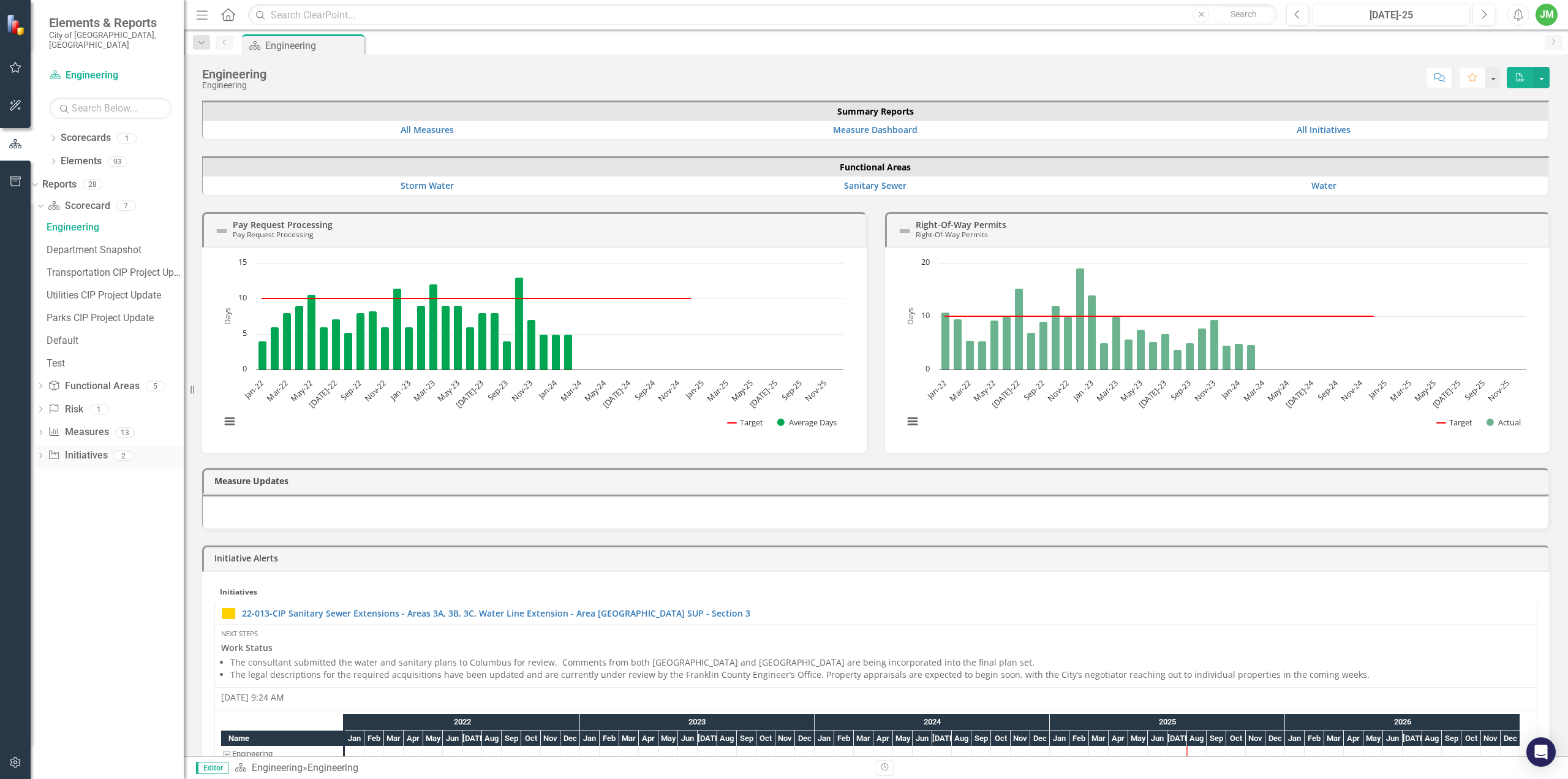
click at [61, 452] on div "Dropdown Initiative Initiatives 2" at bounding box center [110, 457] width 148 height 24
click at [45, 453] on icon "Dropdown" at bounding box center [40, 456] width 8 height 6
click at [112, 315] on div "CIP Update - All Active Initiatives" at bounding box center [115, 320] width 137 height 11
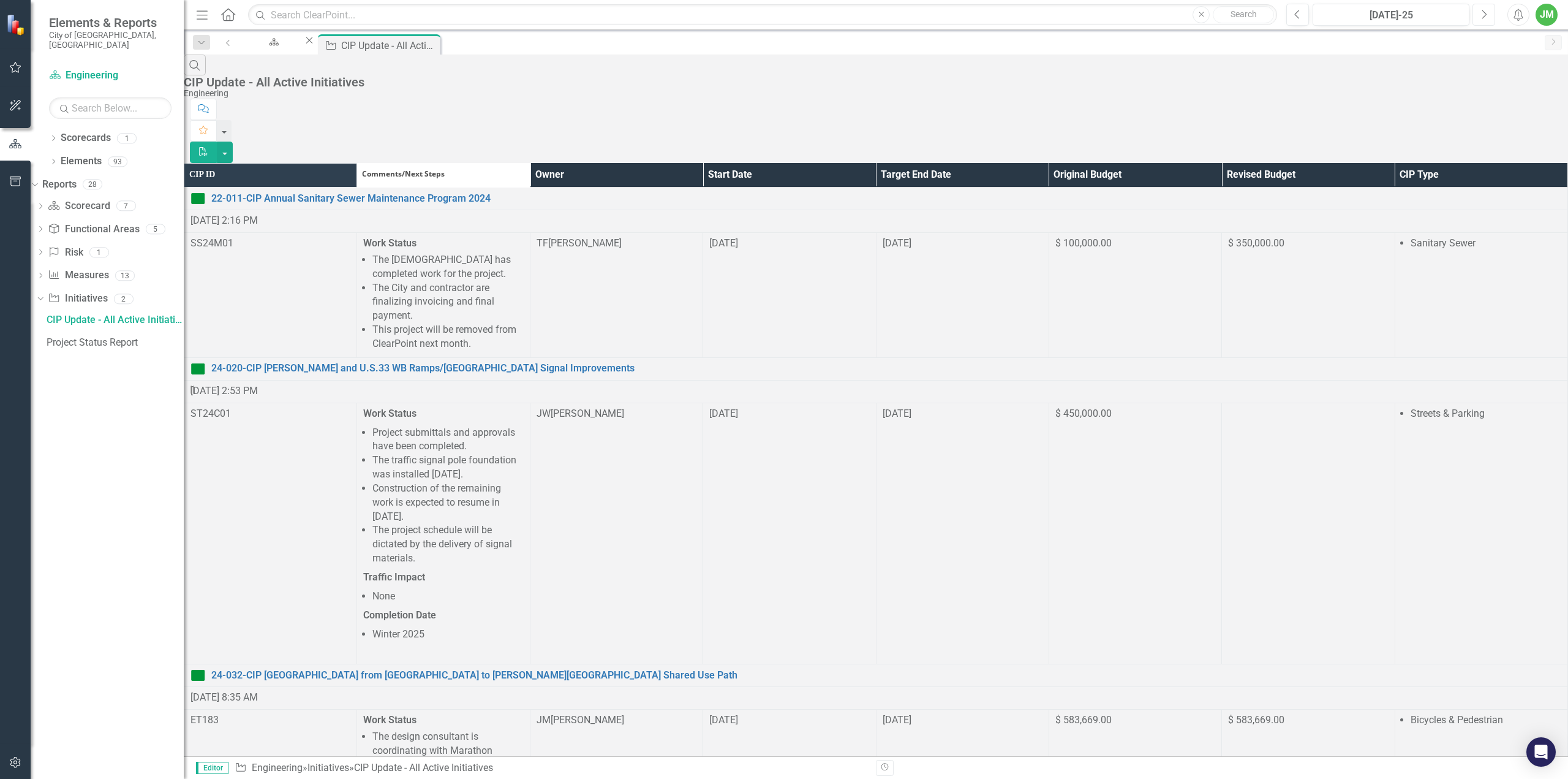
click at [1480, 8] on button "Next" at bounding box center [1483, 15] width 23 height 22
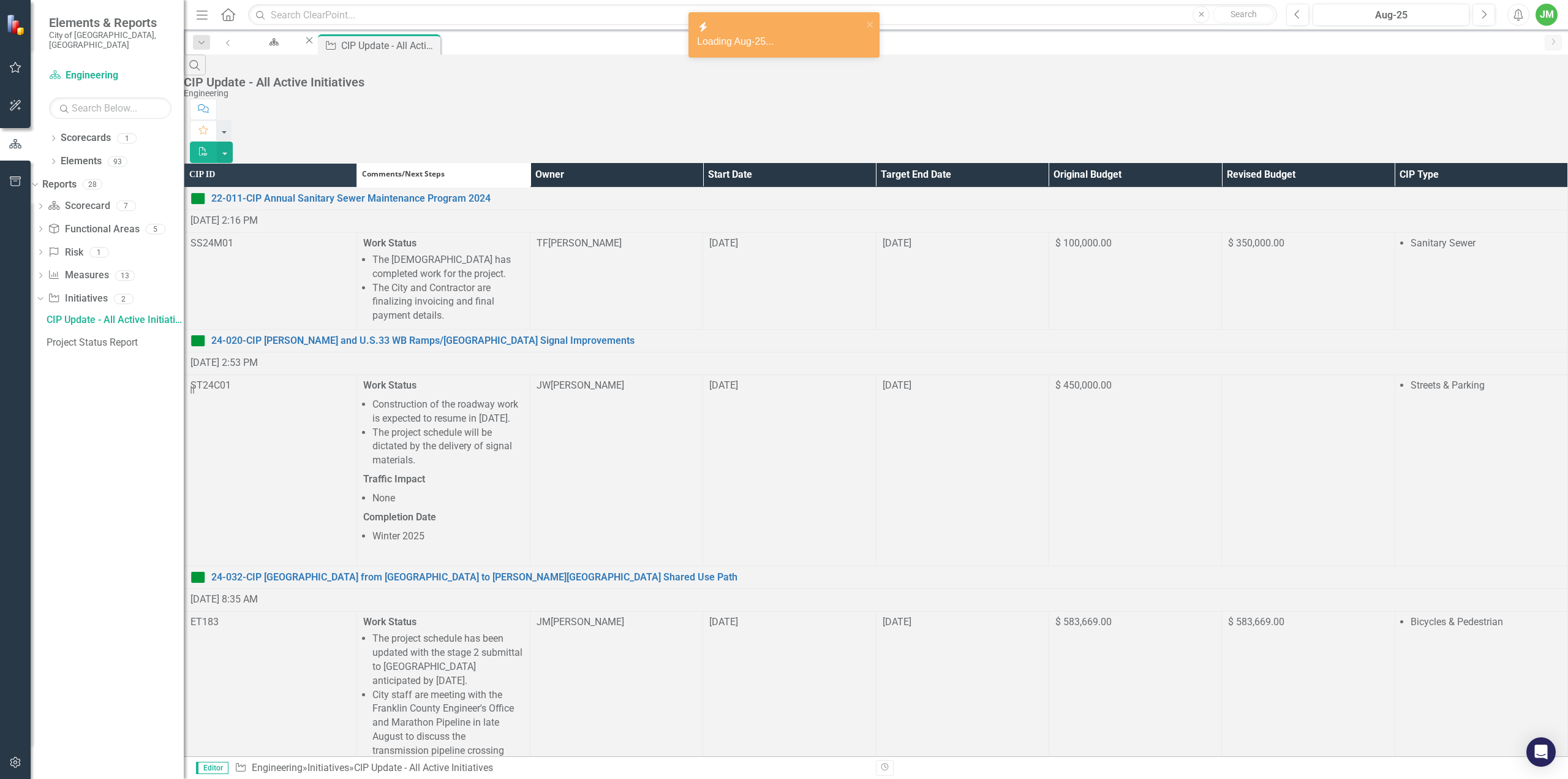
click at [695, 163] on th "Owner" at bounding box center [615, 175] width 172 height 24
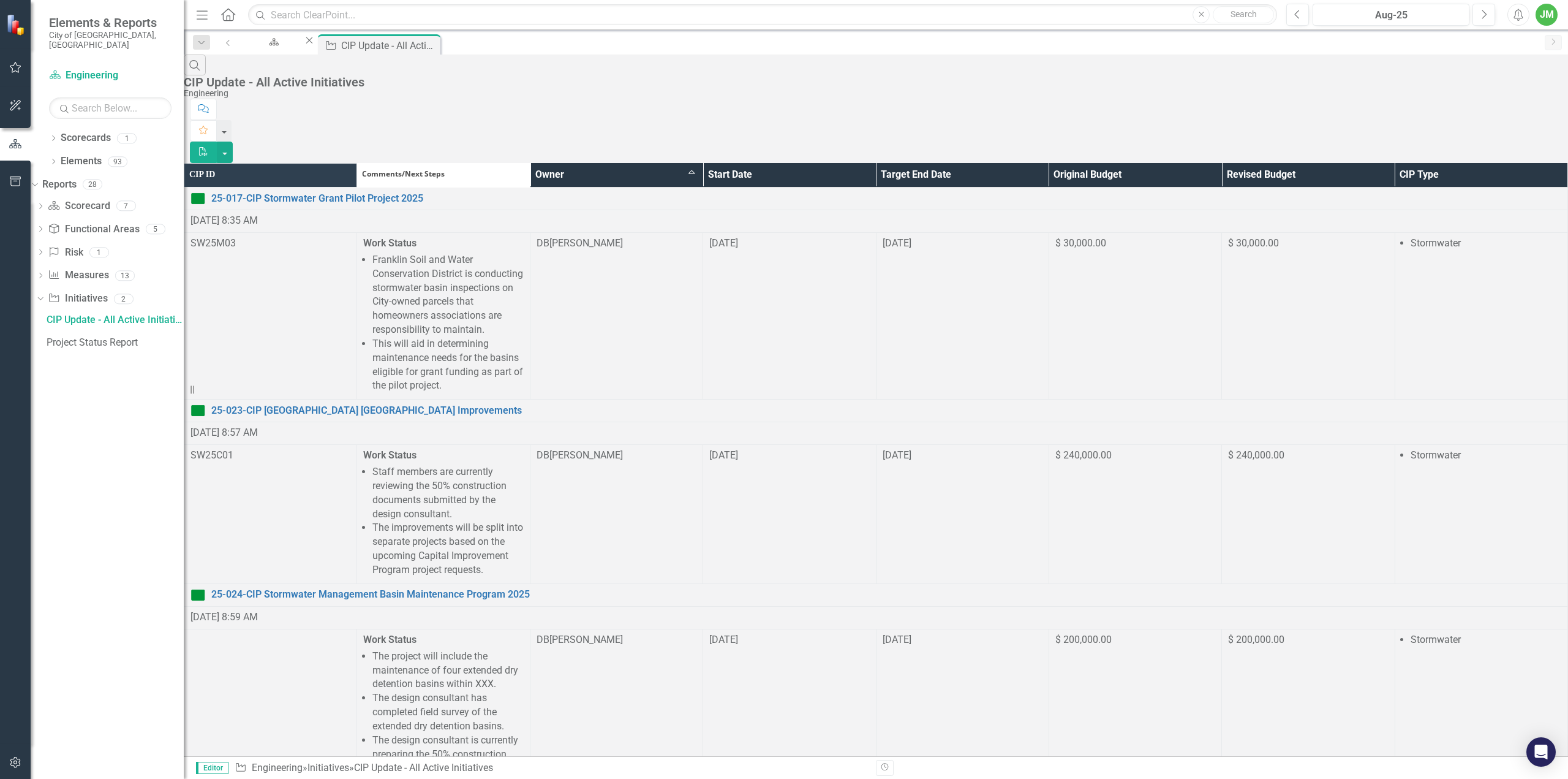
scroll to position [885, 0]
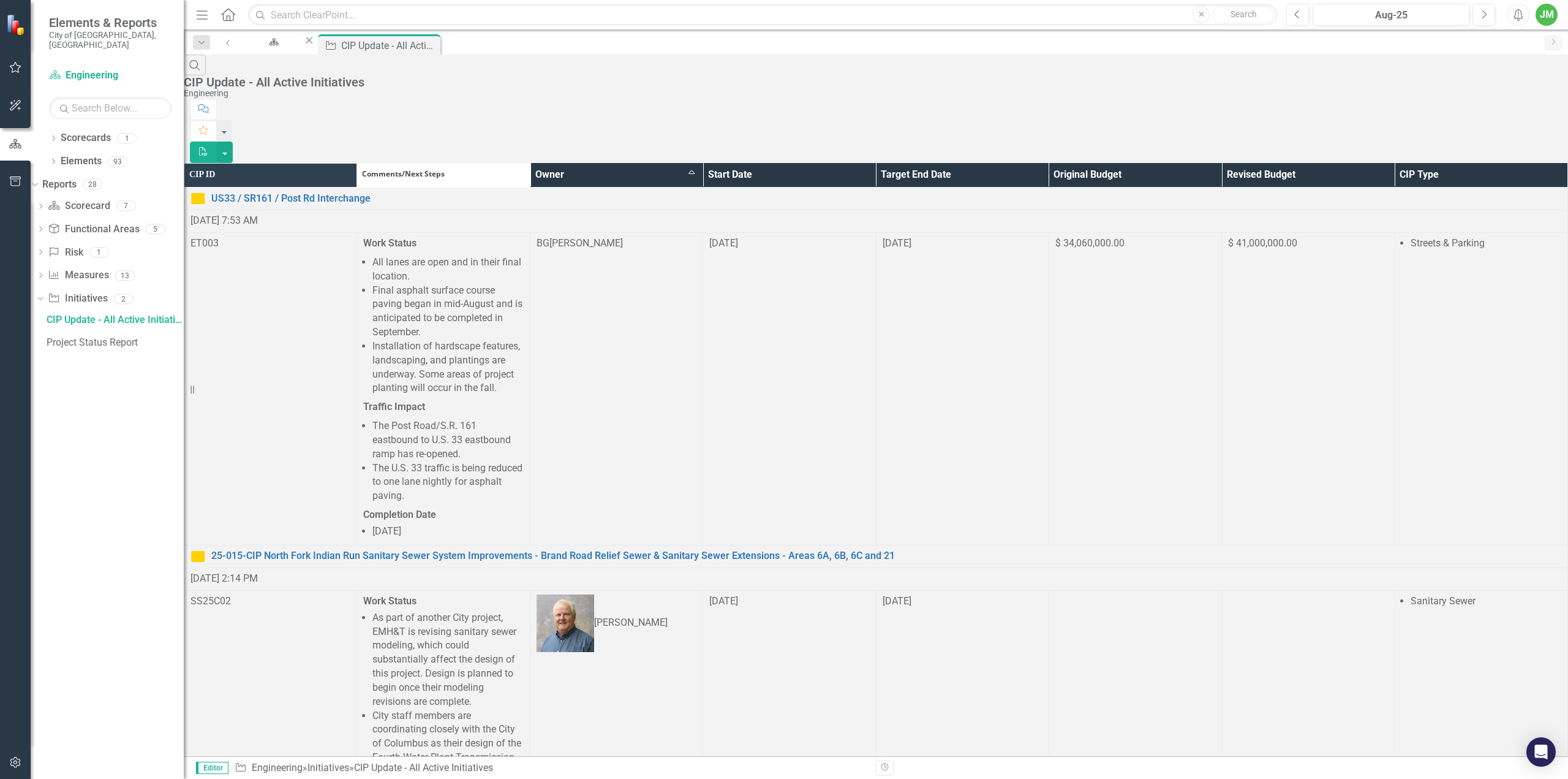
scroll to position [934, 0]
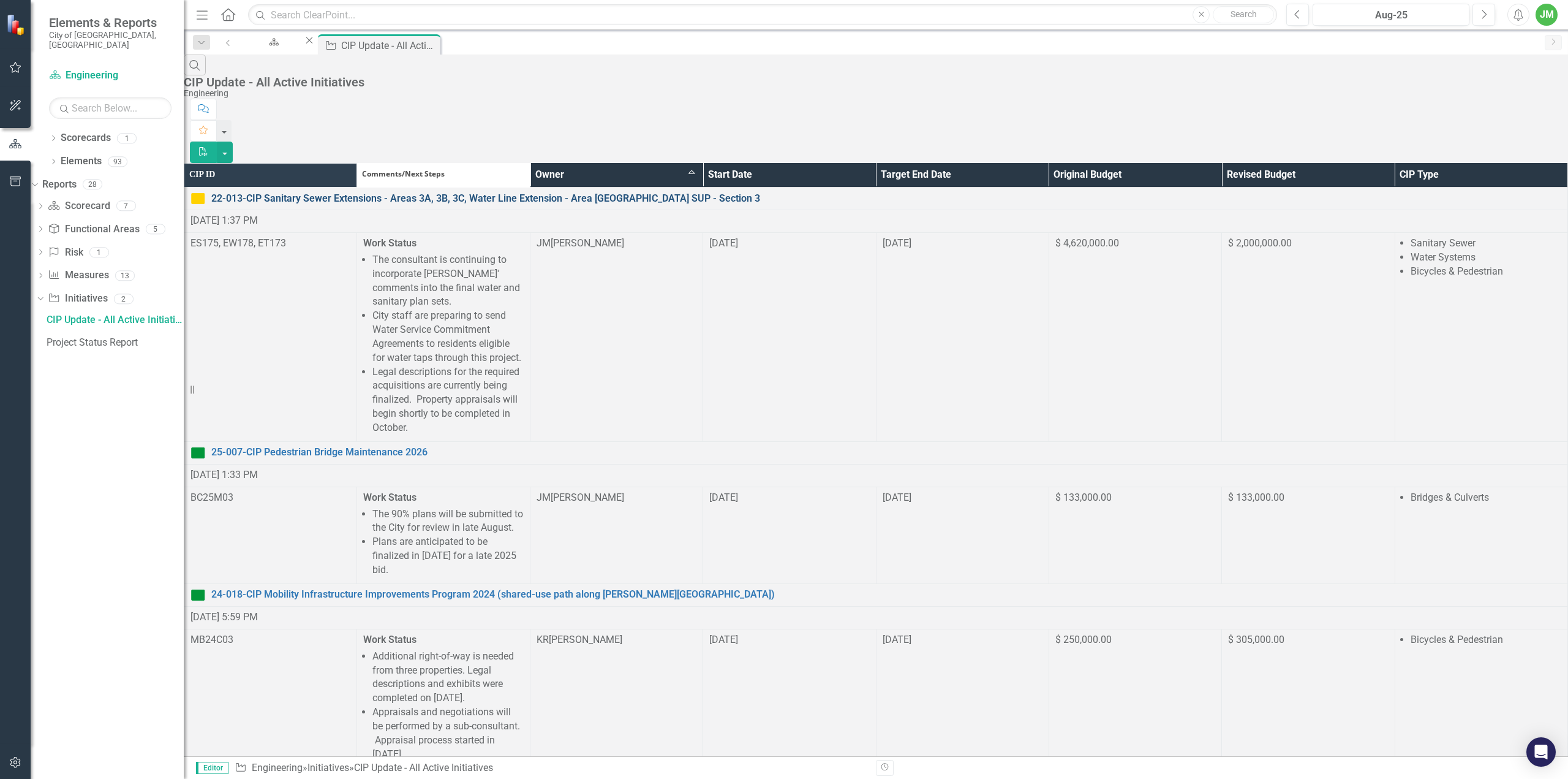
click at [609, 192] on link "22-013-CIP Sanitary Sewer Extensions - Areas 3A, 3B, 3C, Water Line Extension -…" at bounding box center [886, 198] width 1349 height 14
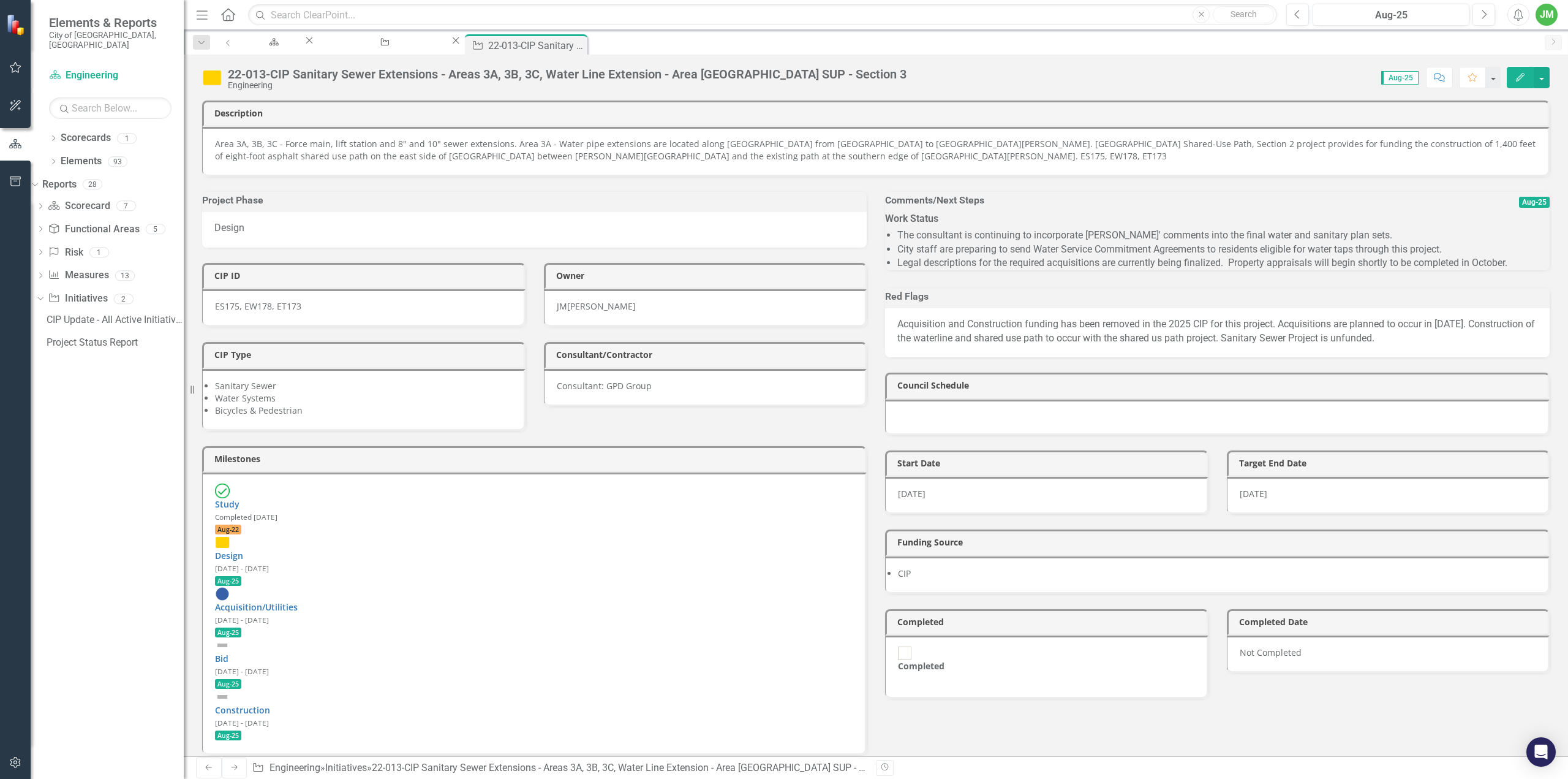
click at [1257, 264] on li "Legal descriptions for the required acquisitions are currently being finalized.…" at bounding box center [1222, 263] width 652 height 14
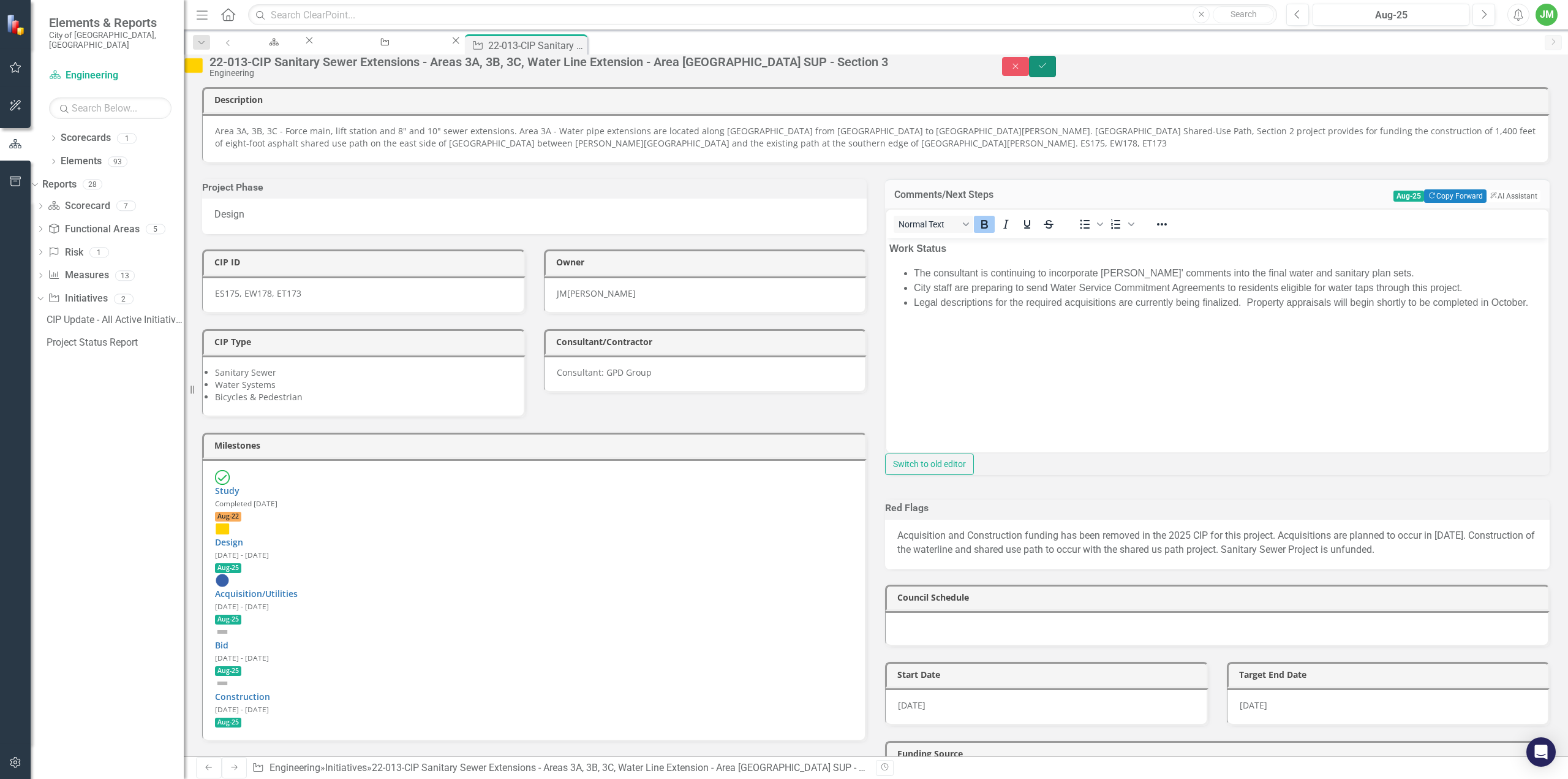
click at [1046, 68] on icon "submit" at bounding box center [1042, 65] width 7 height 5
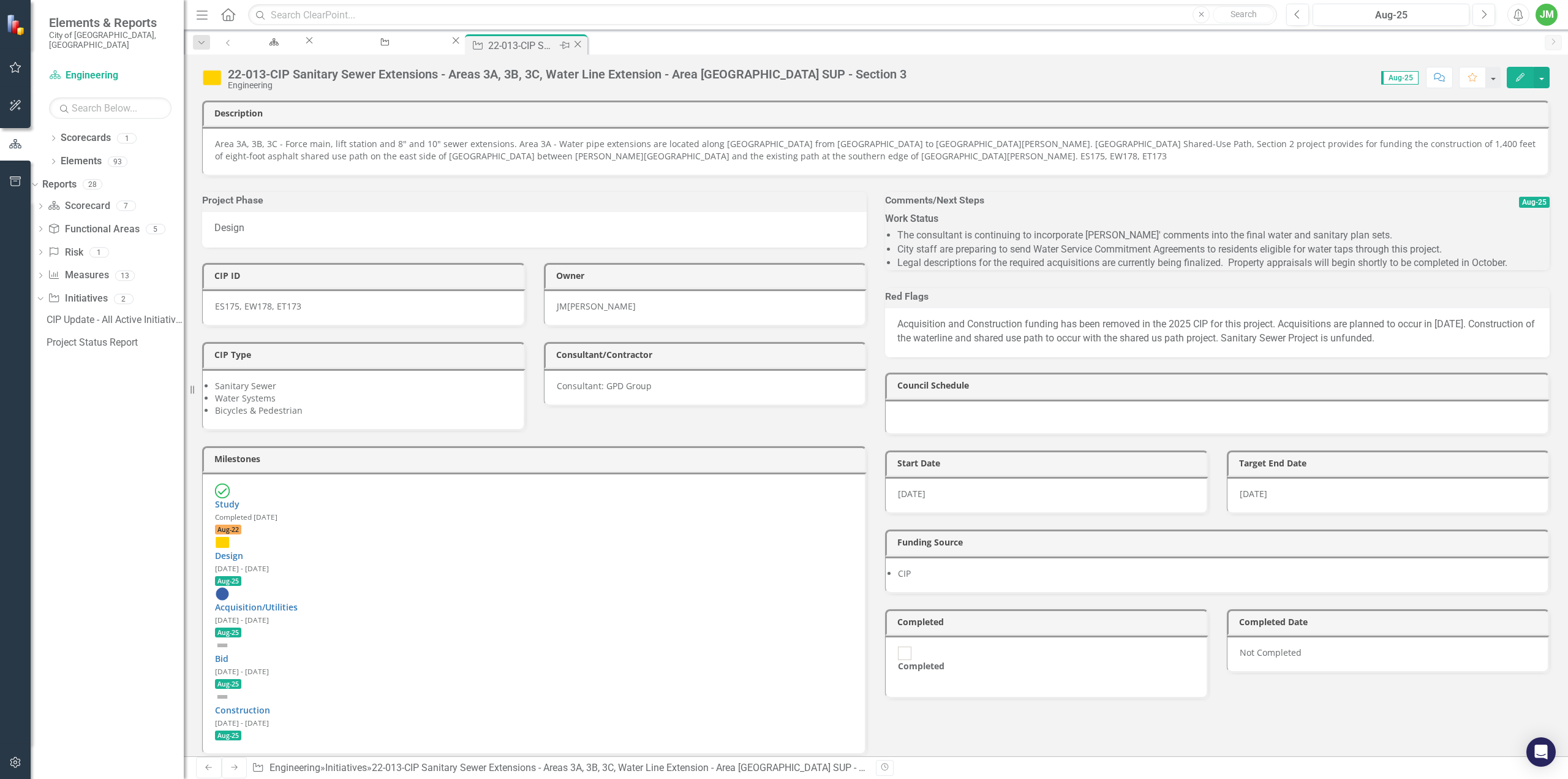
click at [583, 42] on icon "Close" at bounding box center [577, 44] width 12 height 10
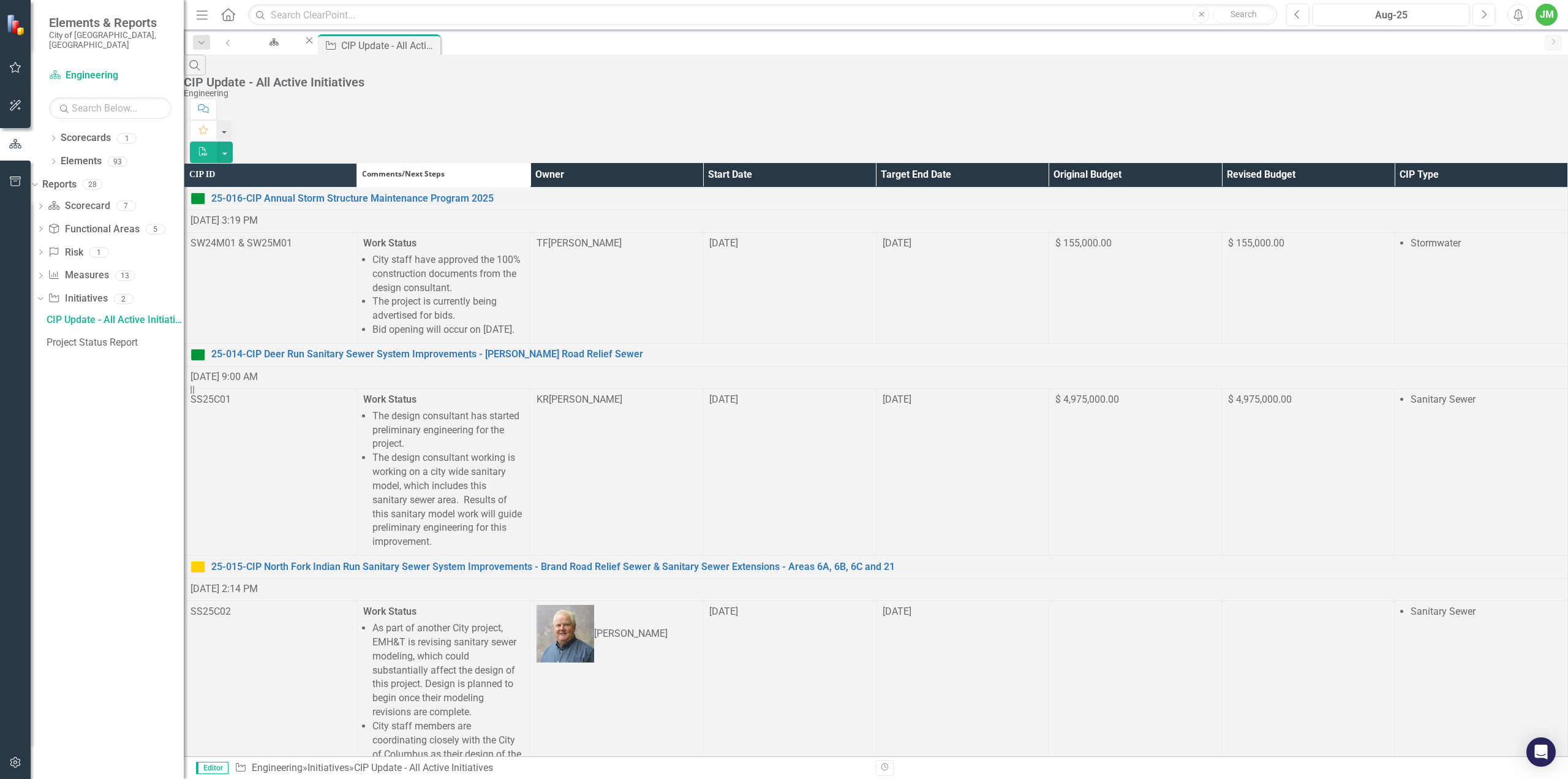
click at [702, 163] on th "Owner" at bounding box center [615, 175] width 172 height 24
